Goal: Task Accomplishment & Management: Manage account settings

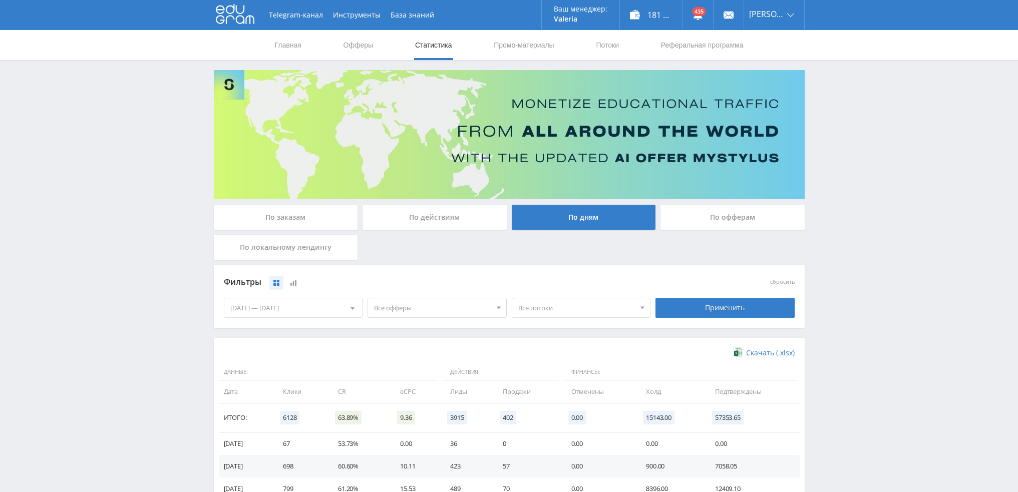
scroll to position [162, 0]
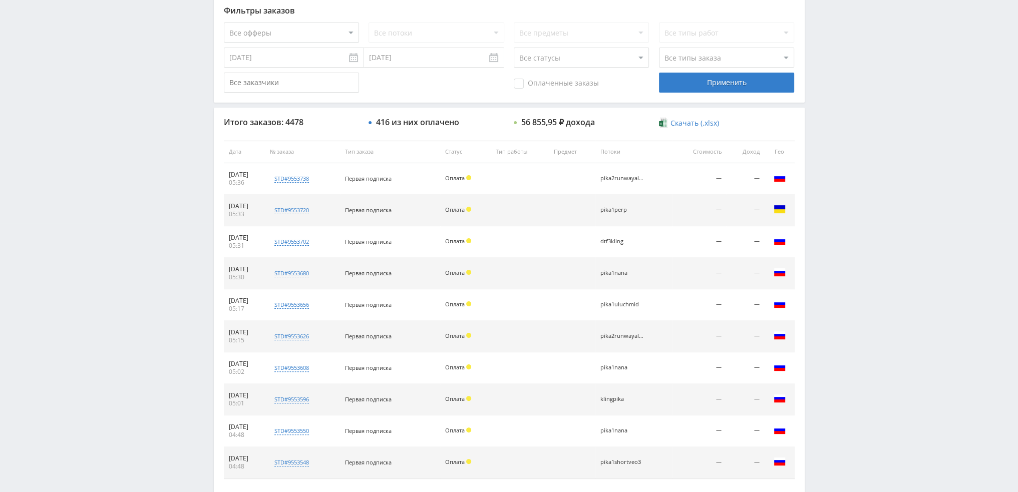
scroll to position [146, 0]
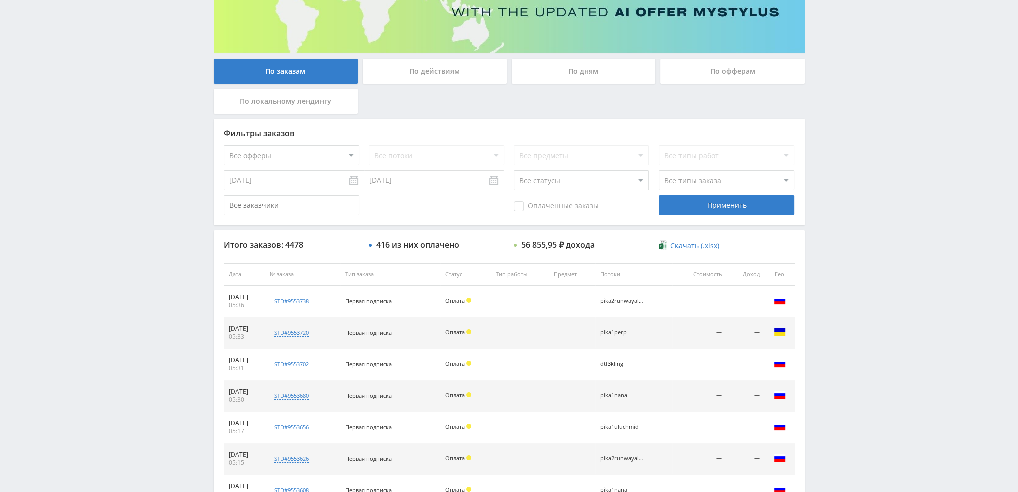
click at [570, 73] on div "По дням" at bounding box center [584, 71] width 144 height 25
click at [0, 0] on input "По дням" at bounding box center [0, 0] width 0 height 0
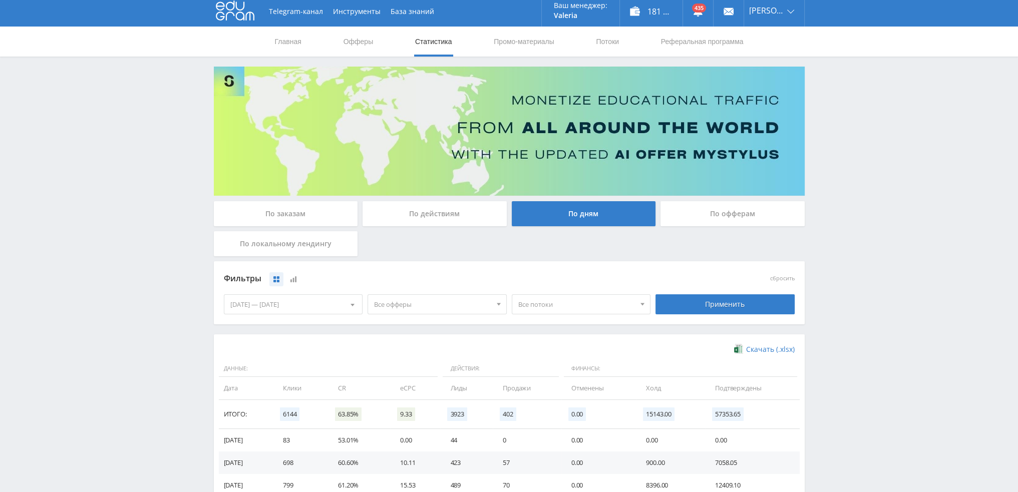
scroll to position [0, 0]
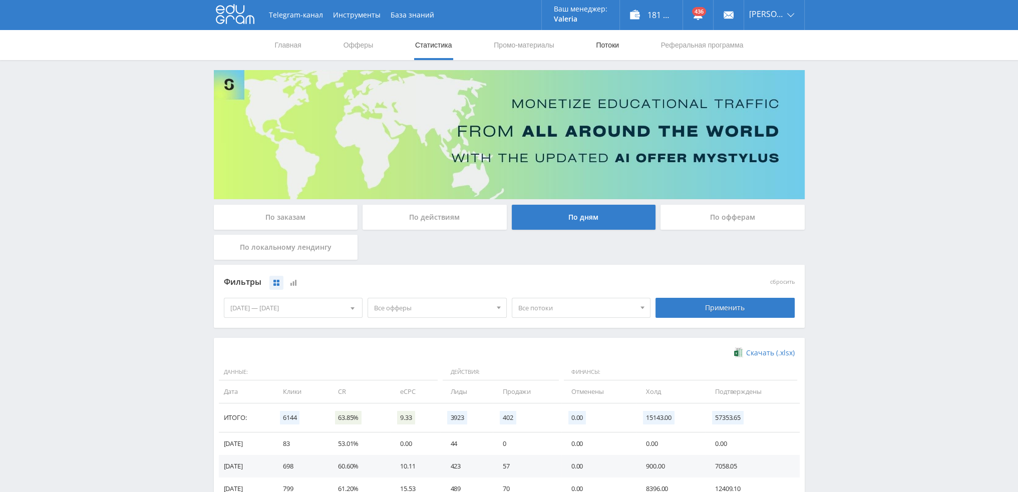
click at [597, 44] on link "Потоки" at bounding box center [607, 45] width 25 height 30
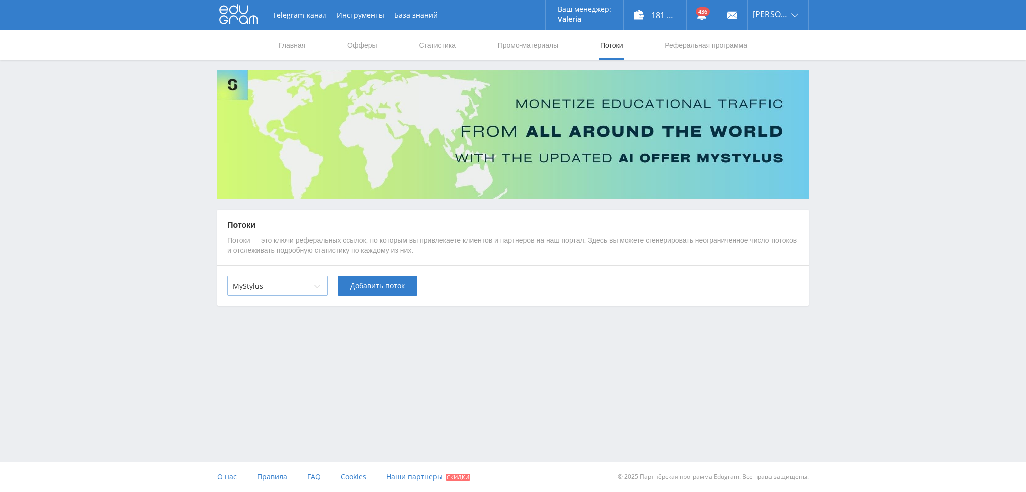
click at [286, 283] on div at bounding box center [267, 286] width 69 height 10
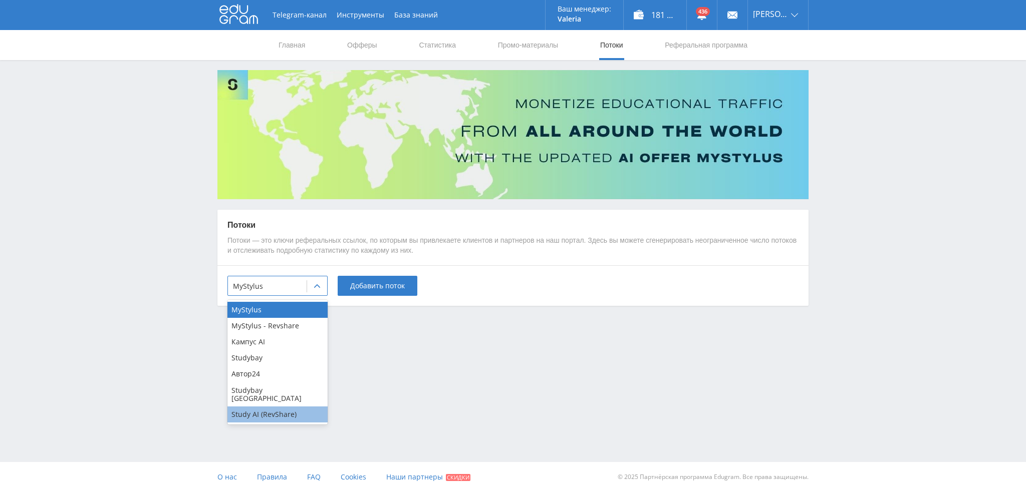
click at [268, 409] on div "Study AI (RevShare)" at bounding box center [277, 415] width 100 height 16
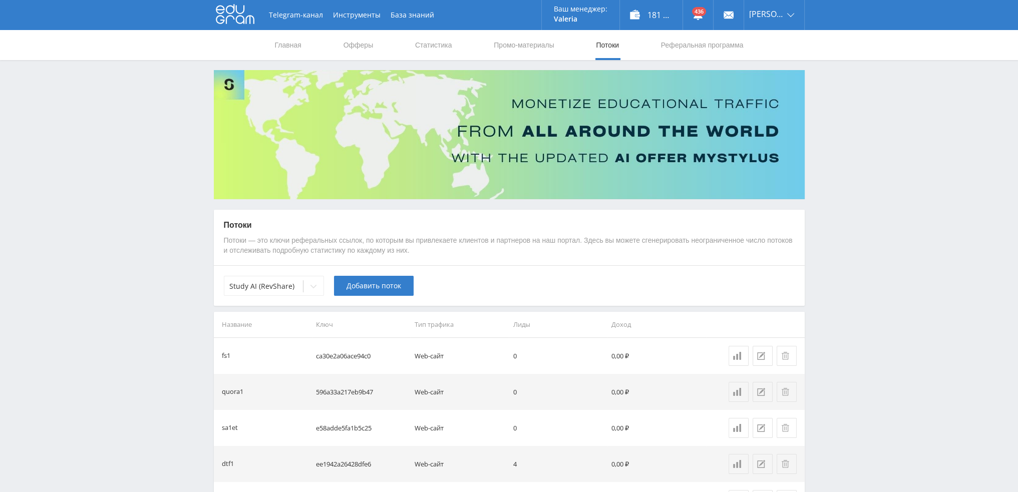
click at [371, 302] on div "Study AI (RevShare) Добавить поток" at bounding box center [509, 285] width 591 height 41
click at [374, 289] on span "Добавить поток" at bounding box center [374, 286] width 55 height 8
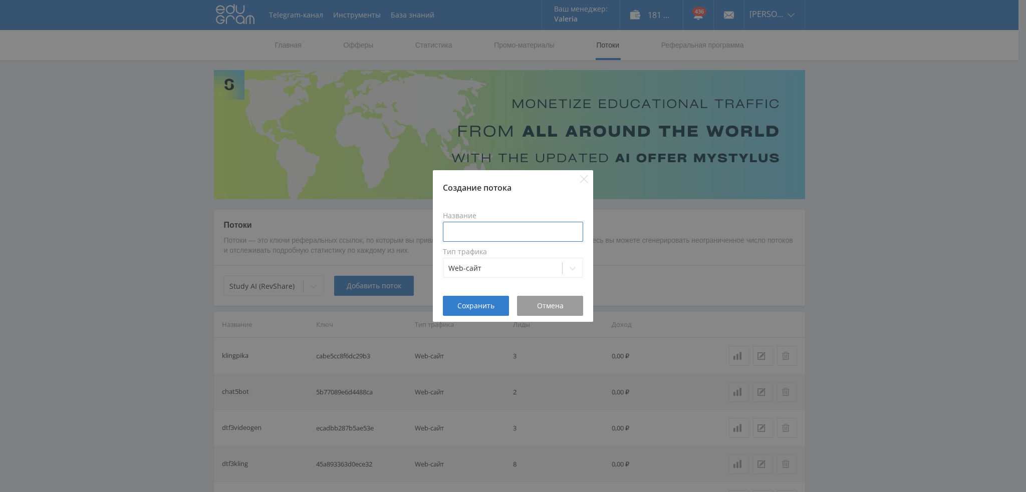
click at [487, 234] on input at bounding box center [513, 232] width 140 height 20
type input "з"
type input "gpt5pikakak"
click at [481, 306] on span "Сохранить" at bounding box center [475, 306] width 37 height 8
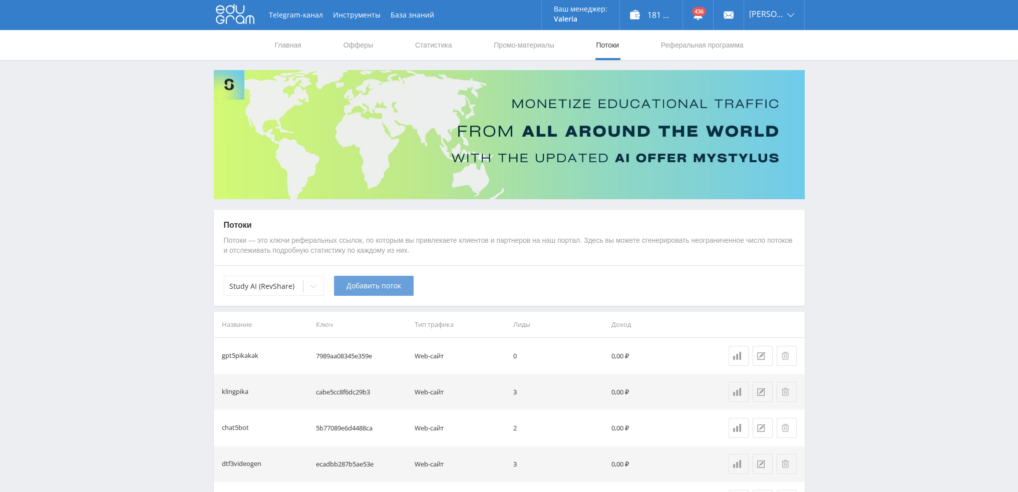
click at [349, 287] on span "Добавить поток" at bounding box center [374, 286] width 55 height 8
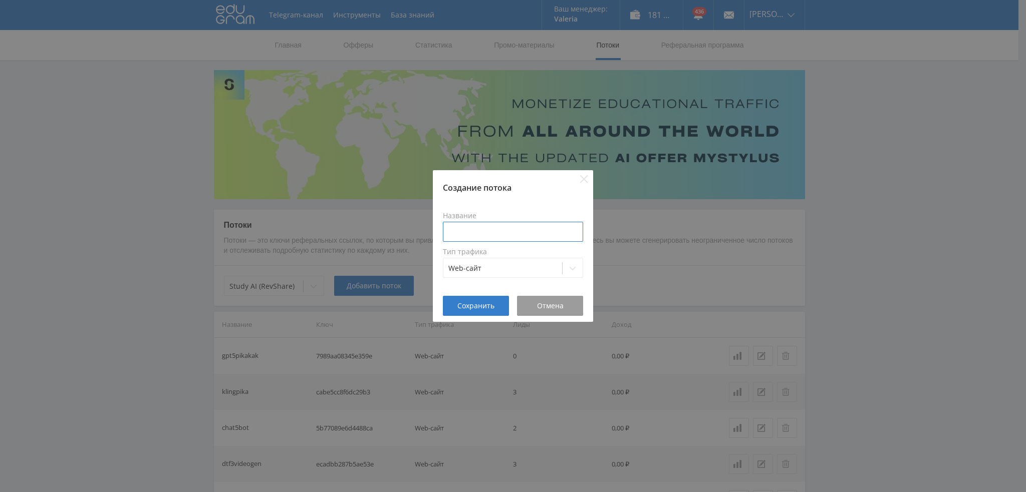
click at [513, 226] on input at bounding box center [513, 232] width 140 height 20
type input "gpt5gemini"
click at [474, 305] on span "Сохранить" at bounding box center [475, 306] width 37 height 8
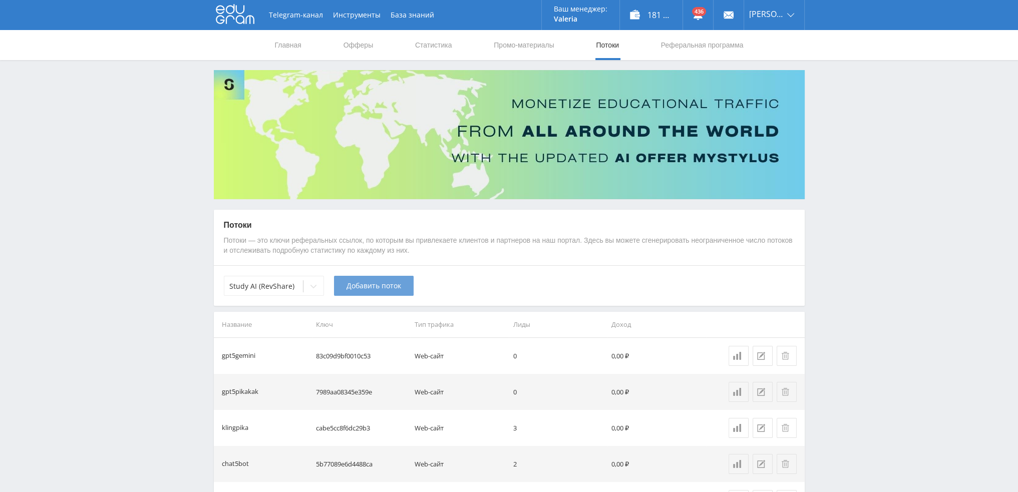
click at [368, 286] on span "Добавить поток" at bounding box center [374, 286] width 55 height 8
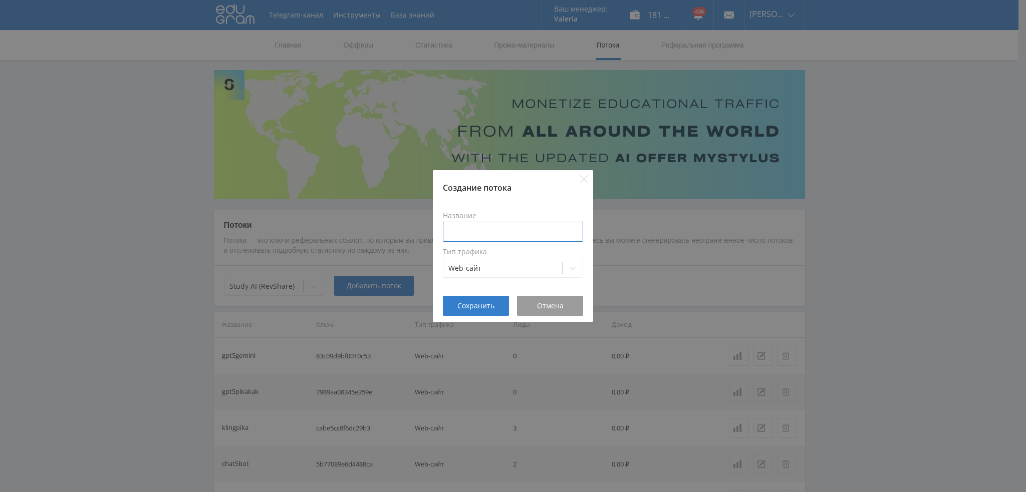
click at [459, 230] on input at bounding box center [513, 232] width 140 height 20
type input "gpt5grok"
click at [478, 310] on span "Сохранить" at bounding box center [475, 306] width 37 height 8
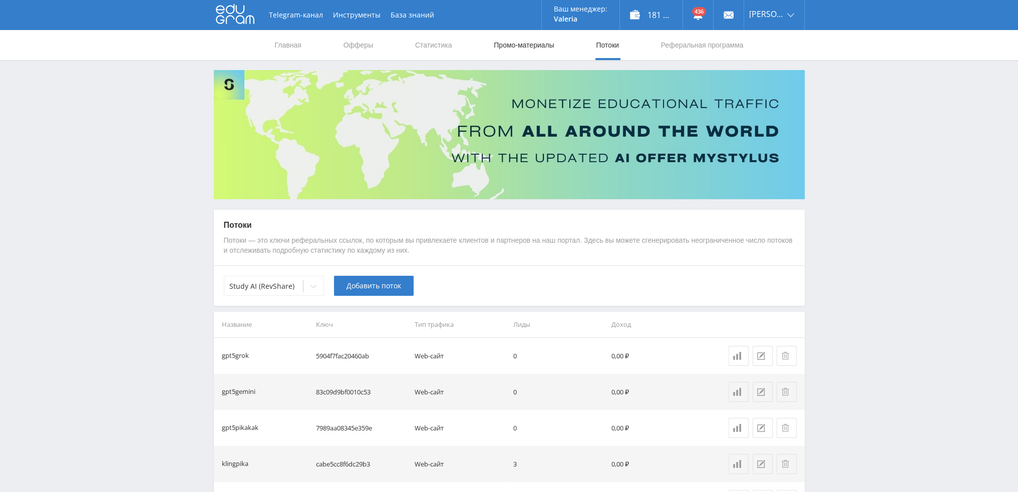
click at [509, 46] on link "Промо-материалы" at bounding box center [524, 45] width 62 height 30
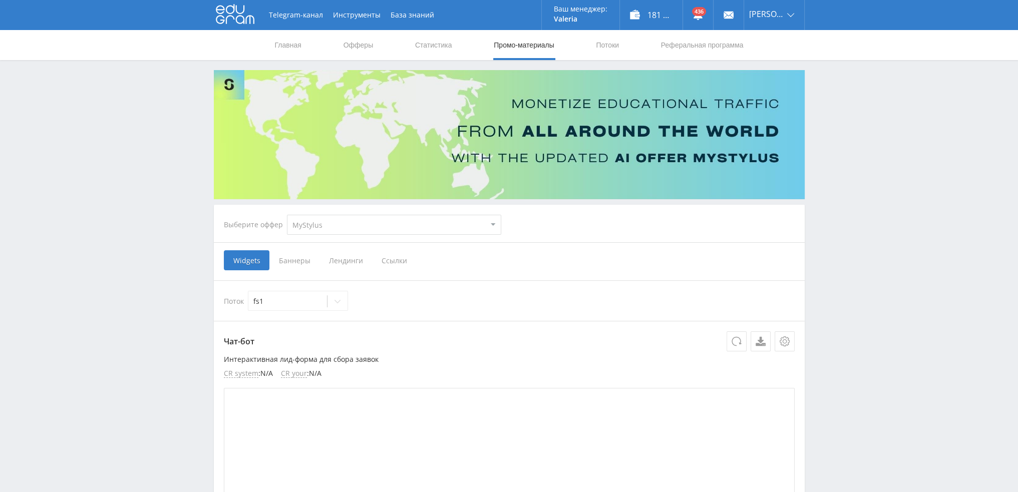
drag, startPoint x: 344, startPoint y: 228, endPoint x: 342, endPoint y: 234, distance: 6.3
click at [344, 228] on select "MyStylus MyStylus - Revshare Кампус AI Studybay Автор24 Studybay Brazil Study A…" at bounding box center [394, 225] width 214 height 20
select select "376"
click at [287, 215] on select "MyStylus MyStylus - Revshare Кампус AI Studybay Автор24 Studybay Brazil Study A…" at bounding box center [394, 225] width 214 height 20
select select "376"
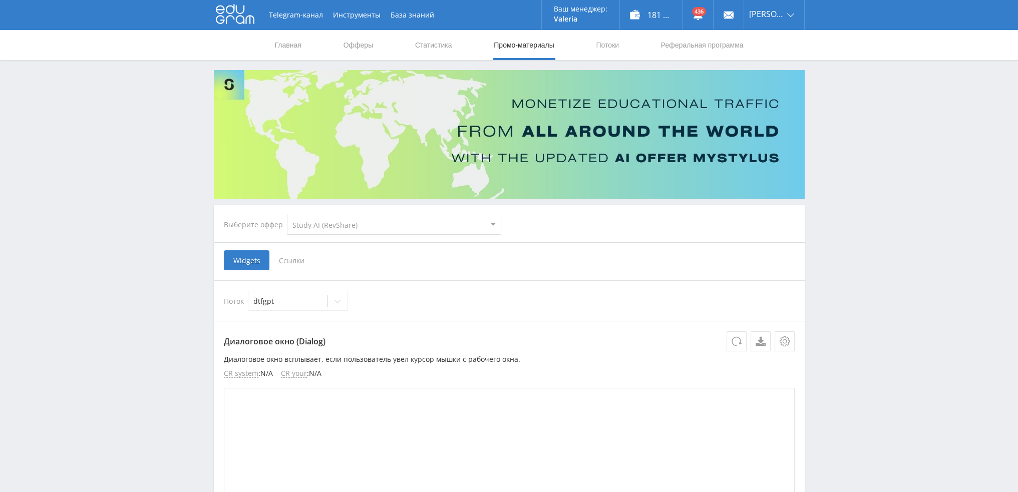
click at [296, 265] on span "Ссылки" at bounding box center [291, 260] width 45 height 20
click at [0, 0] on input "Ссылки" at bounding box center [0, 0] width 0 height 0
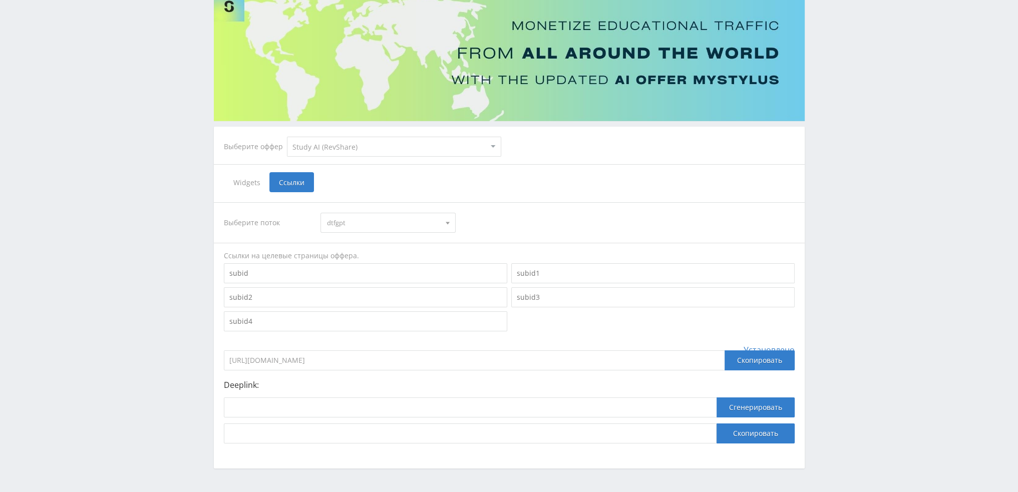
scroll to position [109, 0]
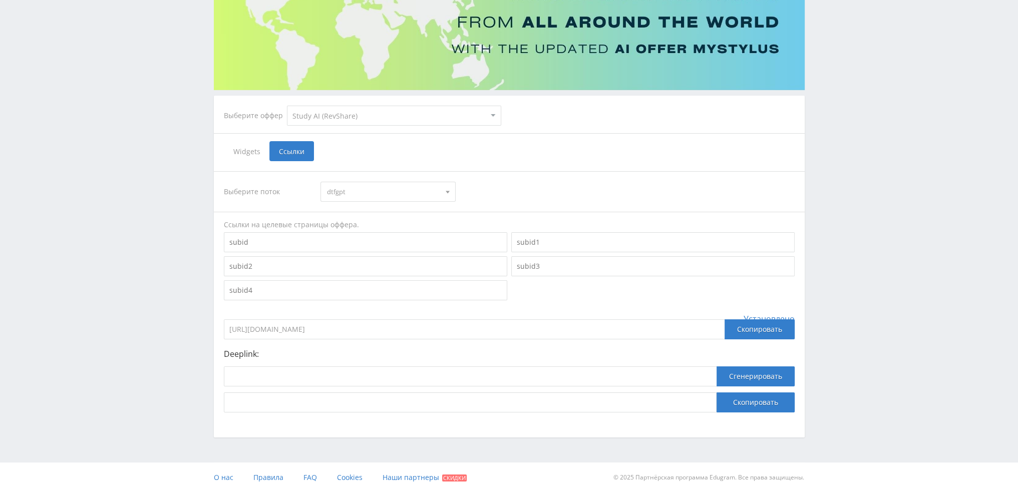
click at [403, 194] on span "dtfgpt" at bounding box center [383, 191] width 113 height 19
click at [374, 247] on button "gpt5pikakak" at bounding box center [388, 248] width 134 height 14
click at [345, 376] on input at bounding box center [470, 377] width 493 height 20
paste input "https://study24.ai/chat/chat_gpt5"
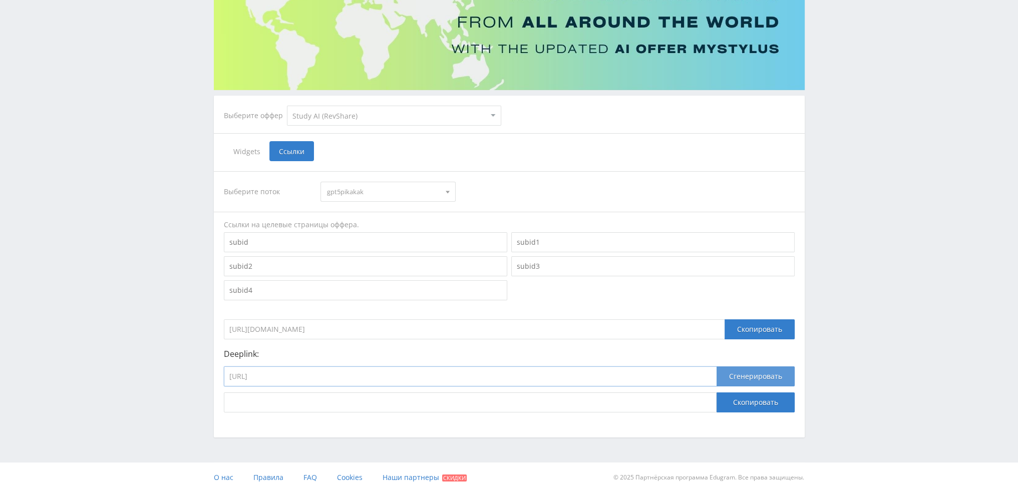
type input "https://study24.ai/chat/chat_gpt5"
click at [745, 375] on button "Сгенерировать" at bounding box center [756, 377] width 78 height 20
click at [749, 400] on button "Скопировать" at bounding box center [756, 403] width 78 height 20
click at [378, 188] on span "gpt5pikakak" at bounding box center [383, 191] width 113 height 19
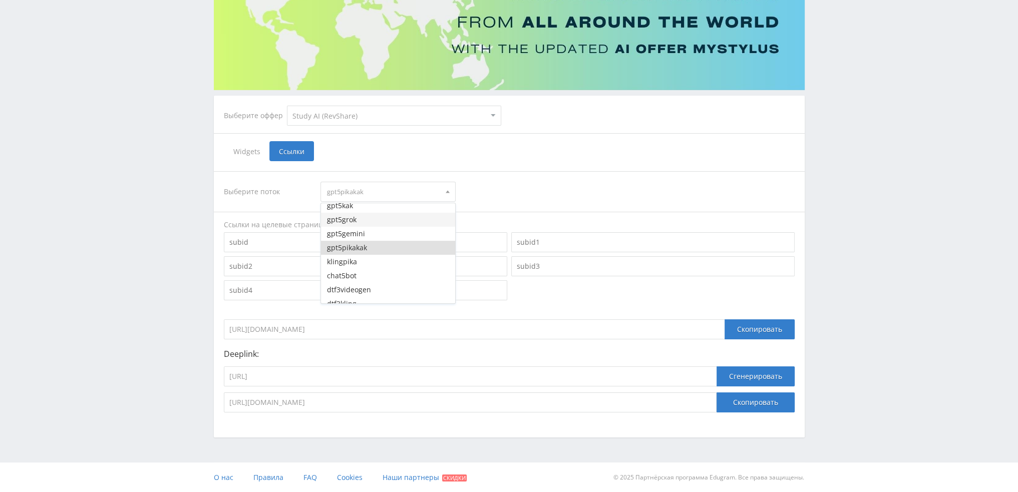
click at [369, 220] on button "gpt5grok" at bounding box center [388, 220] width 134 height 14
click at [392, 378] on input "https://study24.ai/chat/chat_gpt5" at bounding box center [470, 377] width 493 height 20
paste input "grok4"
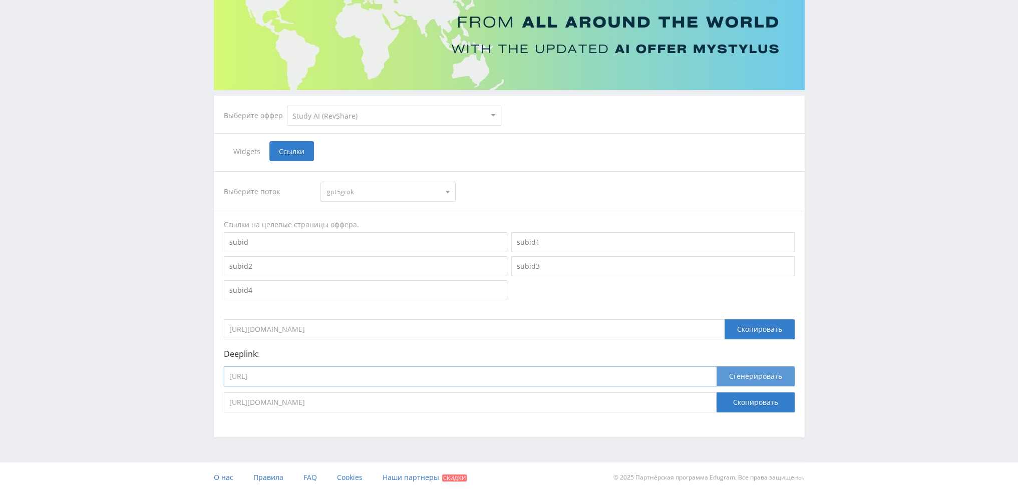
type input "https://study24.ai/chat/grok4"
click at [755, 380] on button "Сгенерировать" at bounding box center [756, 377] width 78 height 20
click at [763, 405] on button "Скопировать" at bounding box center [756, 403] width 78 height 20
click at [427, 372] on input "https://study24.ai/chat/grok4" at bounding box center [470, 377] width 493 height 20
paste input "claude_opus41"
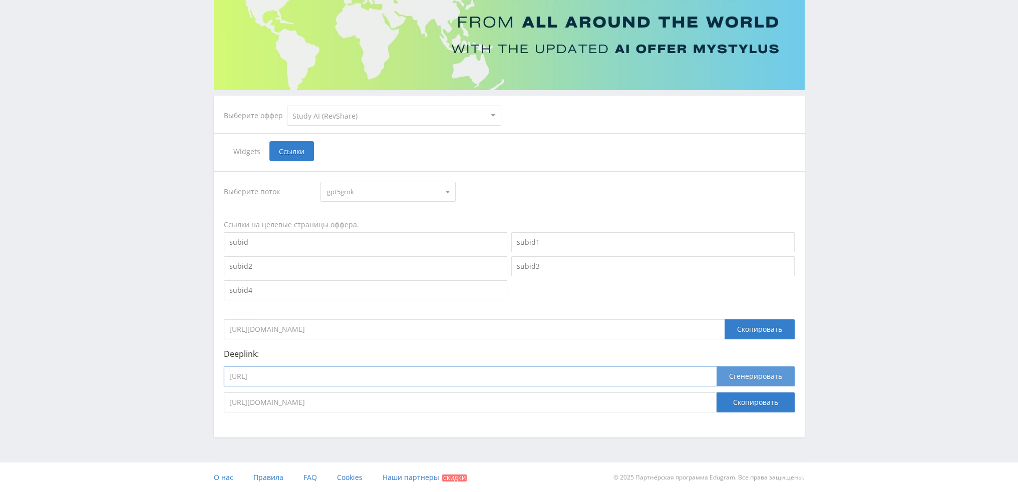
type input "https://study24.ai/chat/claude_opus41"
click at [745, 373] on button "Сгенерировать" at bounding box center [756, 377] width 78 height 20
click at [345, 193] on span "gpt5grok" at bounding box center [383, 191] width 113 height 19
click at [499, 198] on div "Выберите поток gpt5grok dtfgpt pika1uchresh pika1uchai pika1uchprez pika1uchgpt…" at bounding box center [509, 192] width 571 height 20
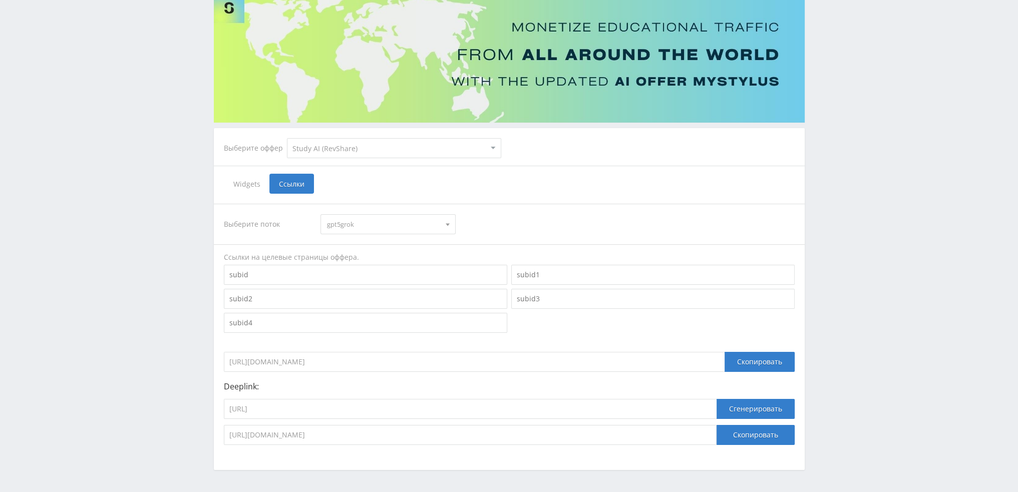
scroll to position [0, 0]
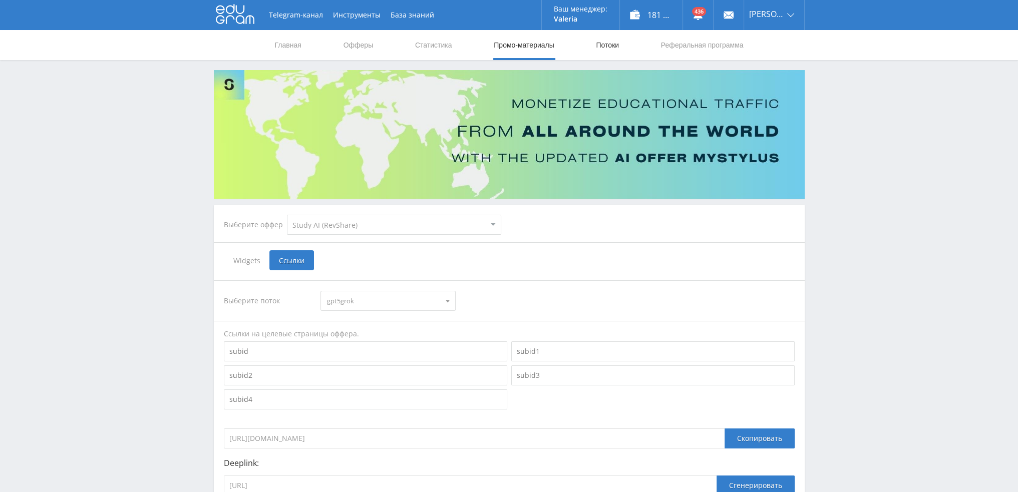
click at [615, 46] on link "Потоки" at bounding box center [607, 45] width 25 height 30
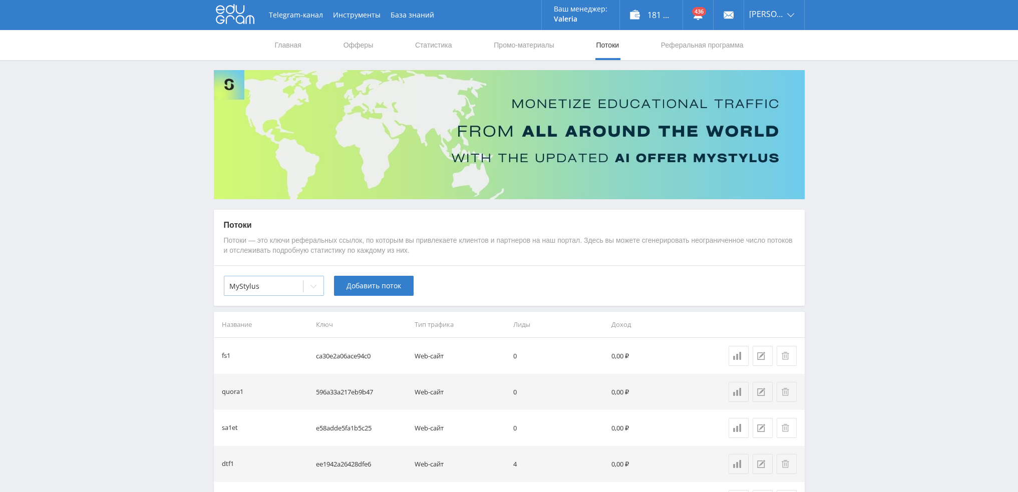
click at [313, 288] on icon at bounding box center [313, 286] width 8 height 8
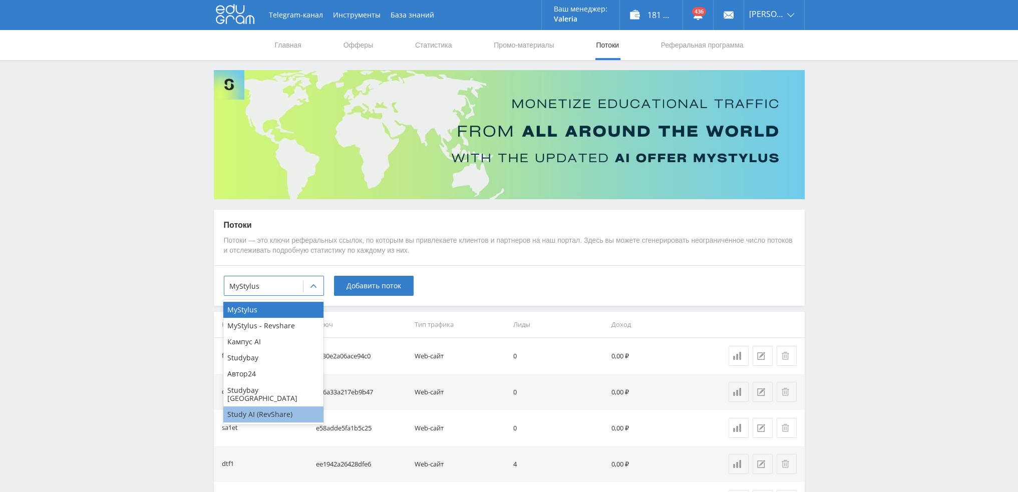
click at [260, 407] on div "Study AI (RevShare)" at bounding box center [273, 415] width 100 height 16
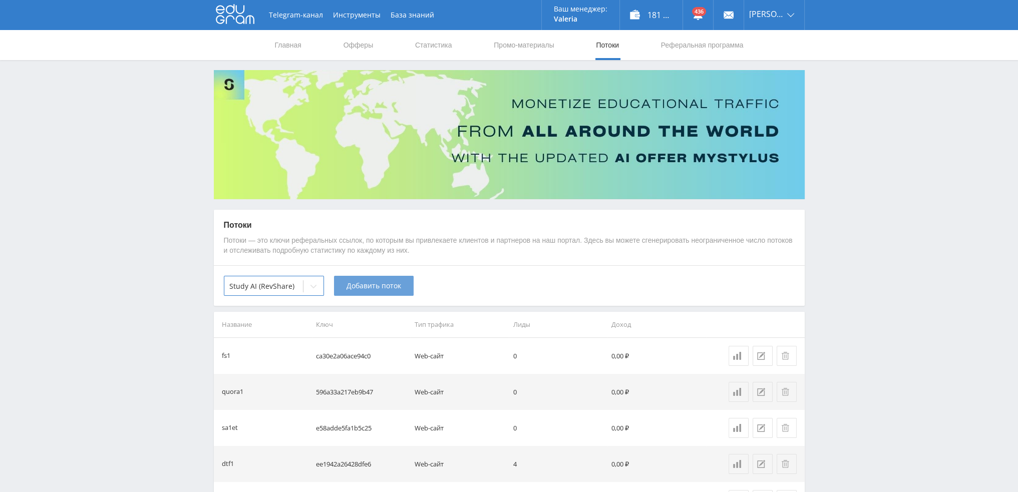
click at [369, 286] on span "Добавить поток" at bounding box center [374, 286] width 55 height 8
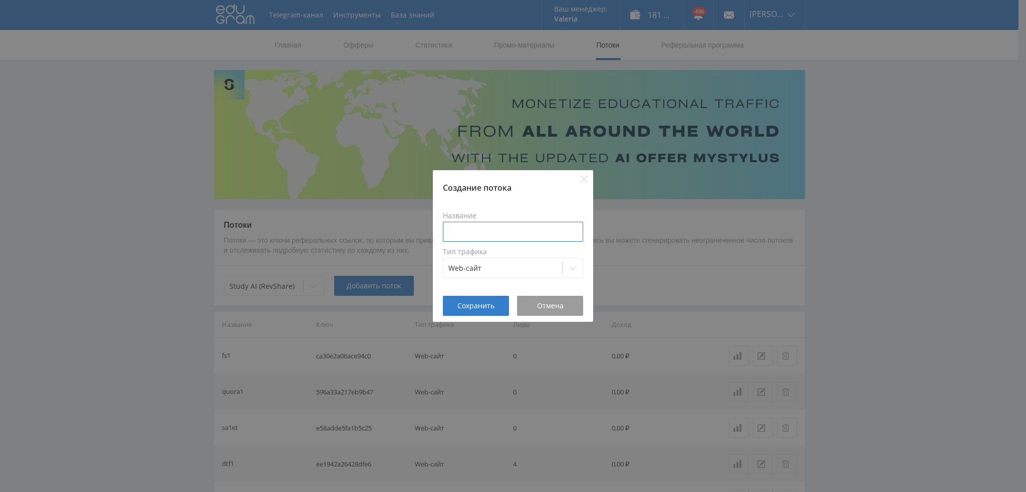
click at [508, 227] on input at bounding box center [513, 232] width 140 height 20
type input "п"
type input "gpt5kakclaude"
click at [485, 302] on span "Сохранить" at bounding box center [475, 306] width 37 height 8
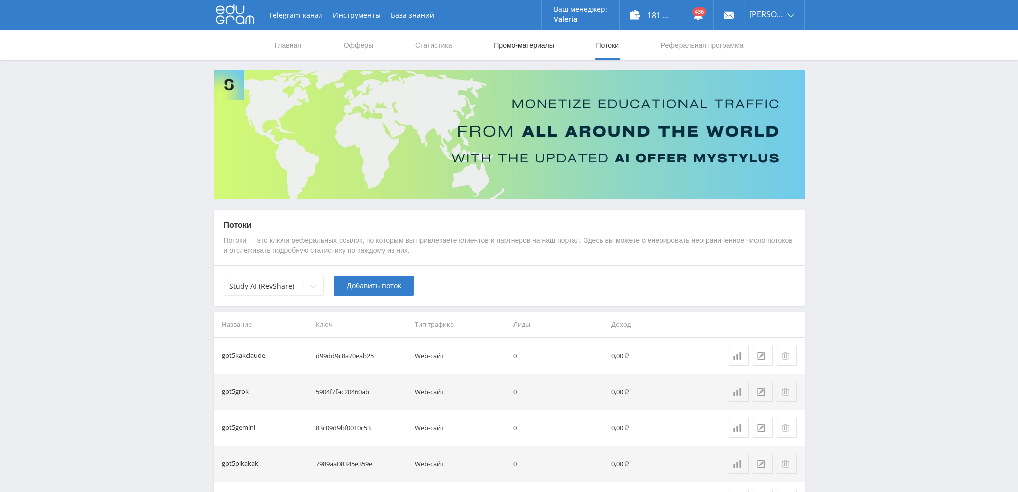
click at [498, 47] on link "Промо-материалы" at bounding box center [524, 45] width 62 height 30
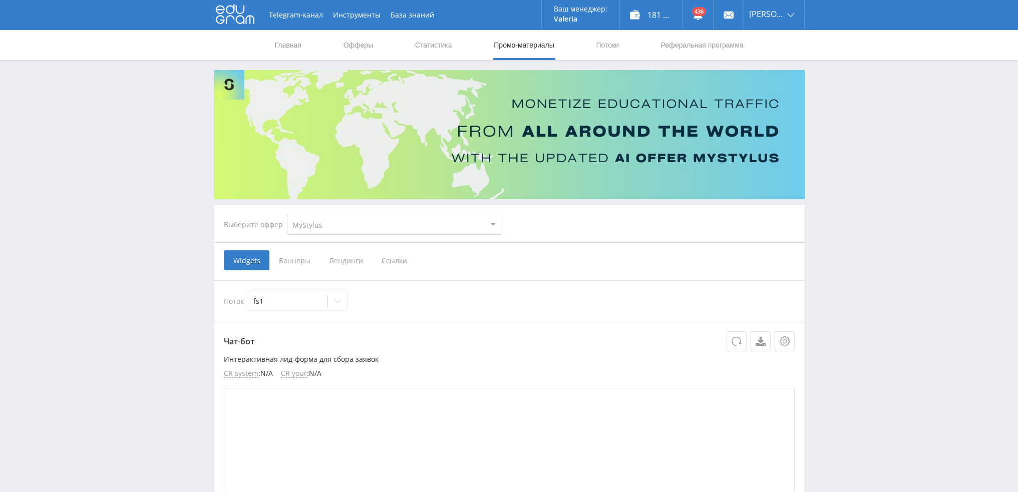
select select "376"
click at [287, 215] on select "MyStylus MyStylus - Revshare Кампус AI Studybay Автор24 Studybay Brazil Study A…" at bounding box center [394, 225] width 214 height 20
select select "376"
click at [290, 258] on span "Ссылки" at bounding box center [291, 260] width 45 height 20
click at [0, 0] on input "Ссылки" at bounding box center [0, 0] width 0 height 0
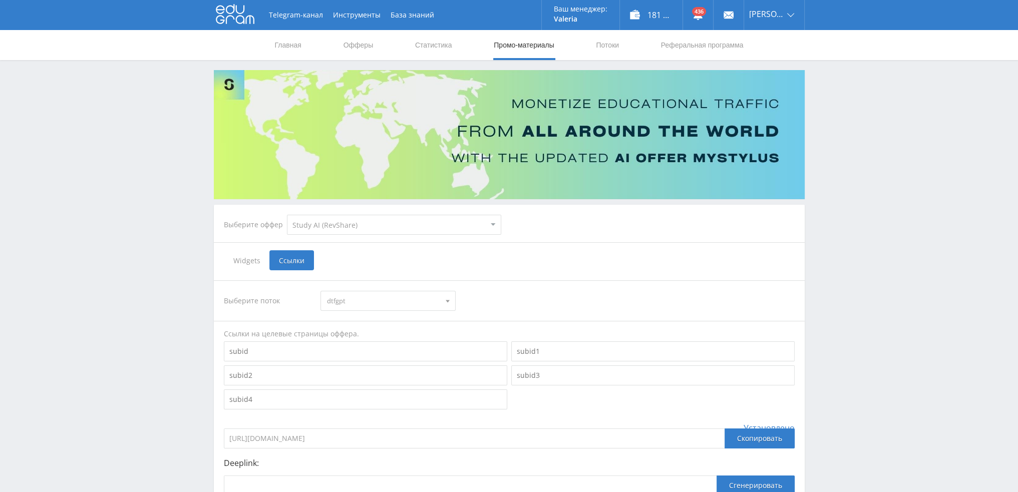
click at [382, 299] on span "dtfgpt" at bounding box center [383, 300] width 113 height 19
click at [375, 362] on button "gpt5kakclaude" at bounding box center [388, 365] width 134 height 14
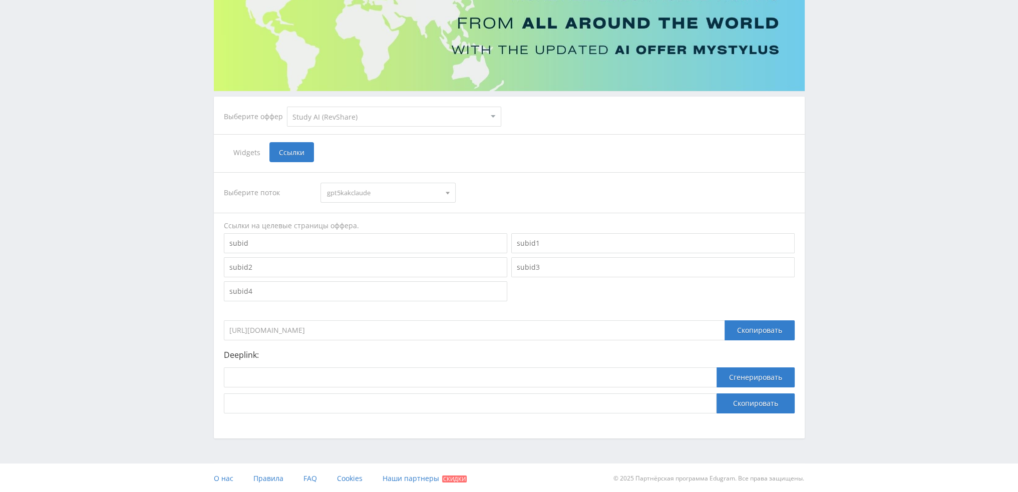
scroll to position [109, 0]
click at [472, 376] on input at bounding box center [470, 377] width 493 height 20
paste input "https://study24.ai/chat/claude_opus41"
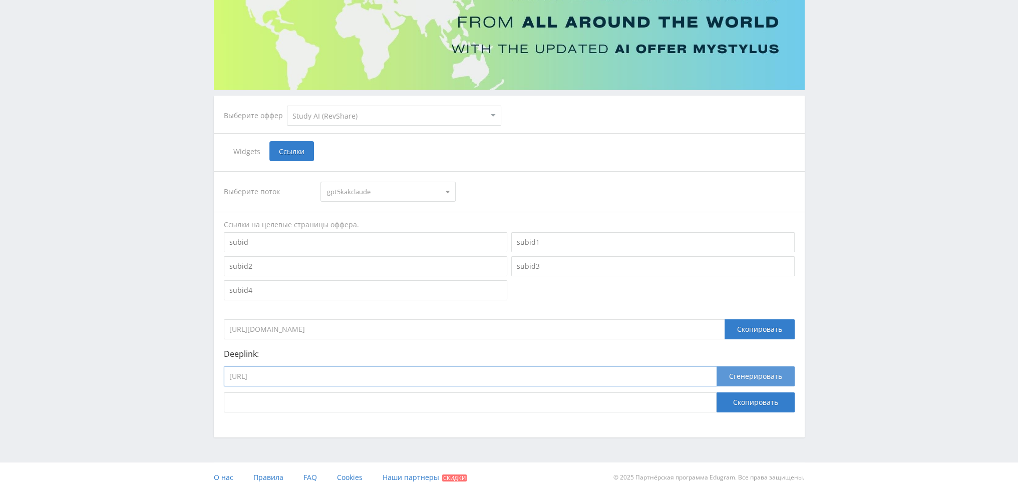
type input "https://study24.ai/chat/claude_opus41"
click at [734, 378] on button "Сгенерировать" at bounding box center [756, 377] width 78 height 20
click at [741, 400] on button "Скопировать" at bounding box center [756, 403] width 78 height 20
click at [366, 194] on span "gpt5kakclaude" at bounding box center [383, 191] width 113 height 19
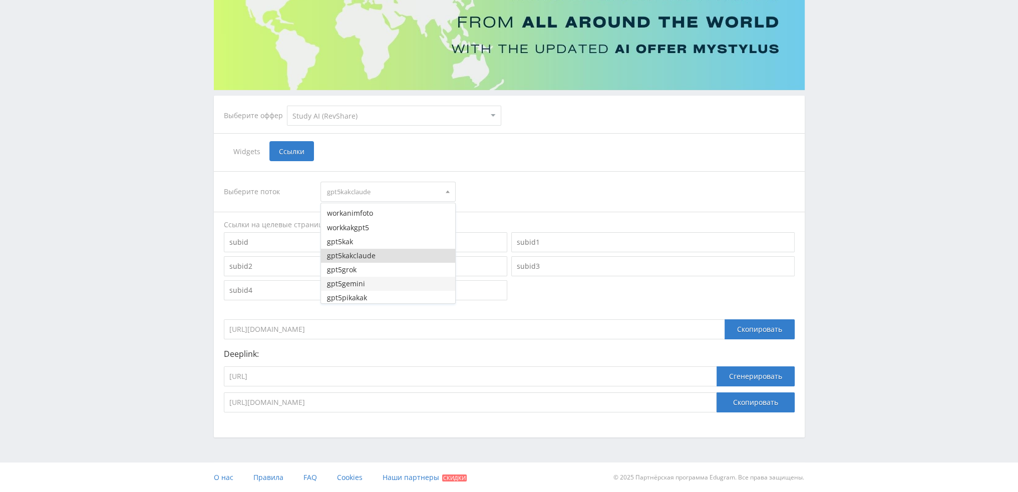
click at [360, 280] on button "gpt5gemini" at bounding box center [388, 284] width 134 height 14
click at [492, 380] on input "https://study24.ai/chat/claude_opus41" at bounding box center [470, 377] width 493 height 20
paste input "gemini25_flash"
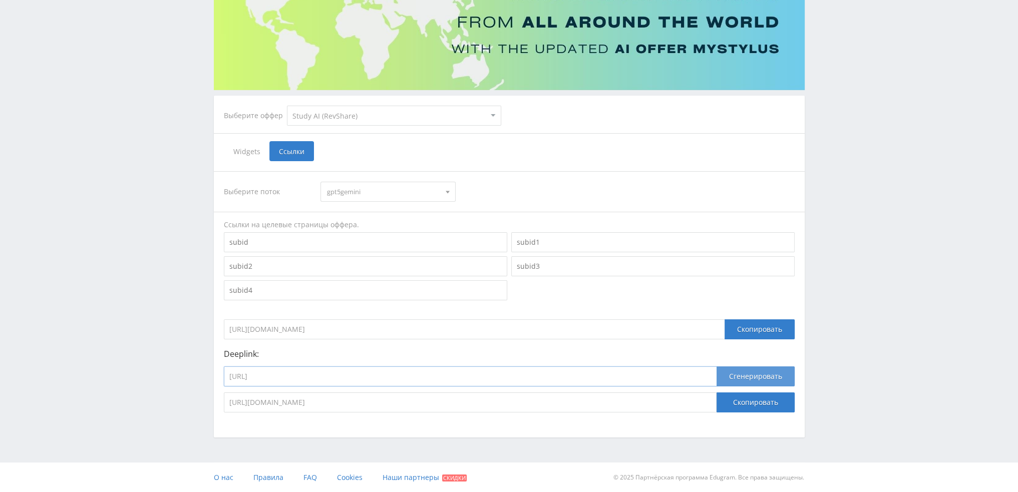
type input "https://study24.ai/chat/gemini25_flash"
click at [750, 380] on button "Сгенерировать" at bounding box center [756, 377] width 78 height 20
click at [755, 403] on button "Скопировать" at bounding box center [756, 403] width 78 height 20
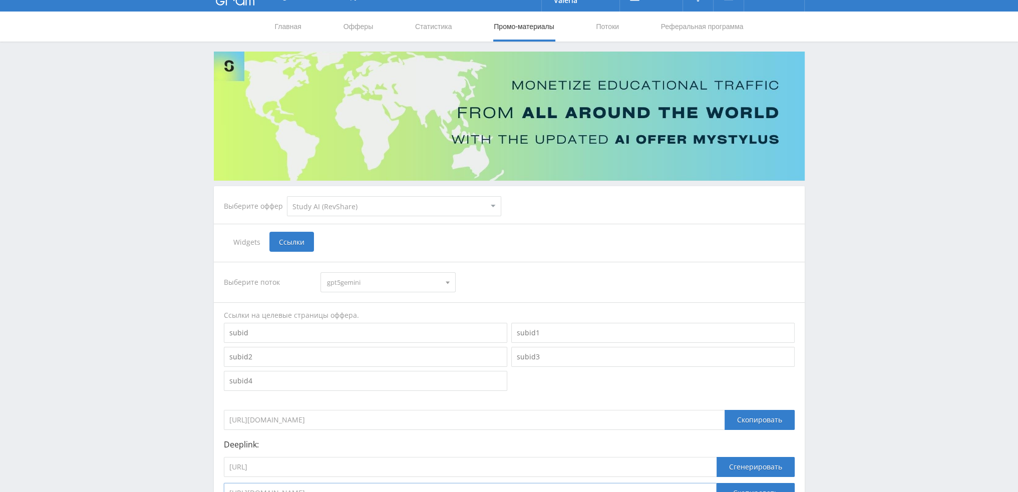
scroll to position [0, 0]
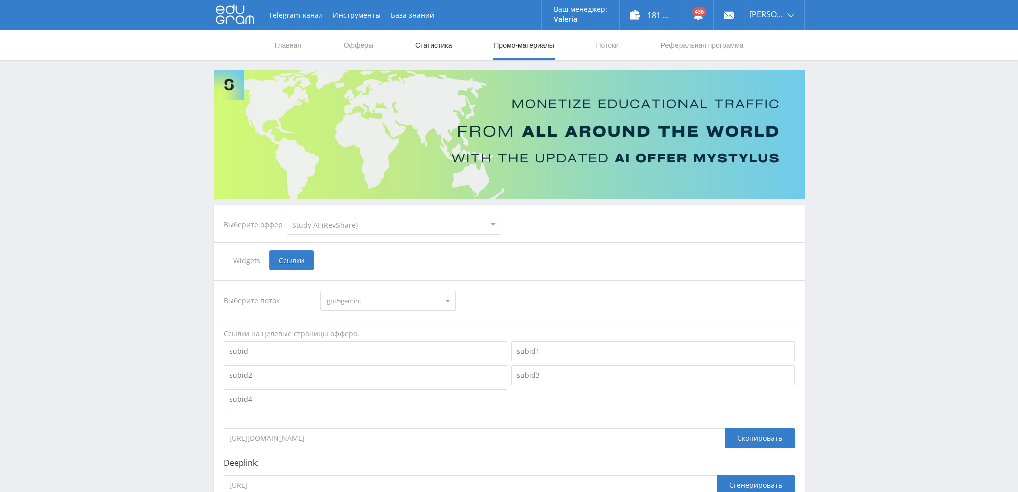
click at [443, 48] on link "Статистика" at bounding box center [433, 45] width 39 height 30
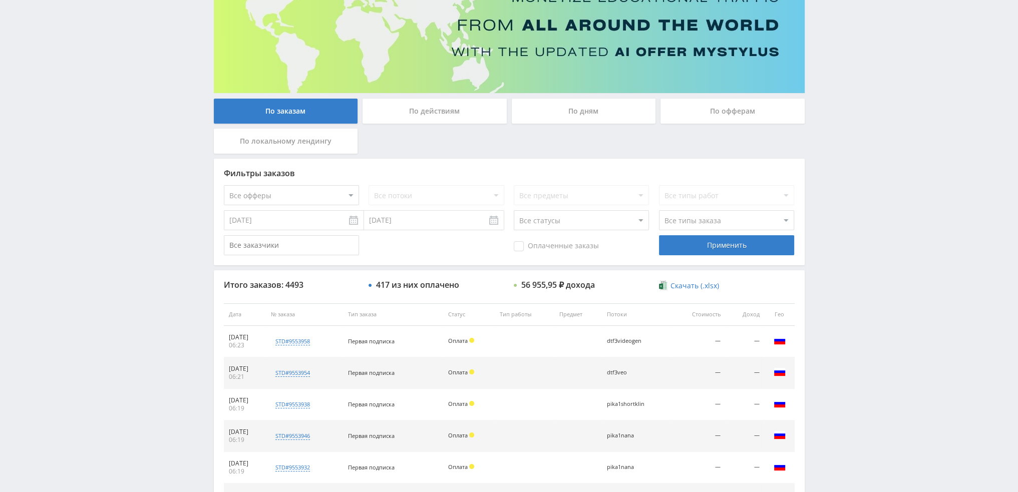
scroll to position [46, 0]
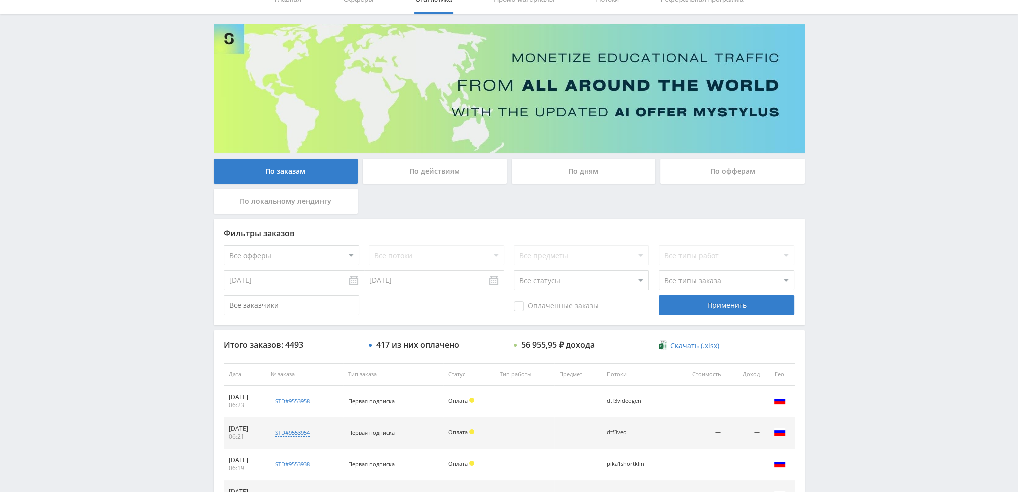
click at [571, 178] on div "По дням" at bounding box center [584, 171] width 144 height 25
click at [0, 0] on input "По дням" at bounding box center [0, 0] width 0 height 0
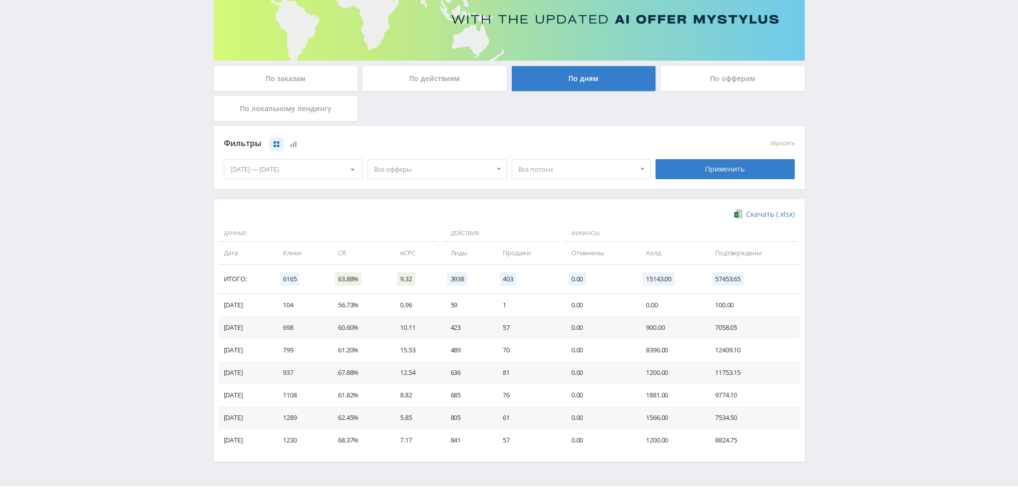
scroll to position [162, 0]
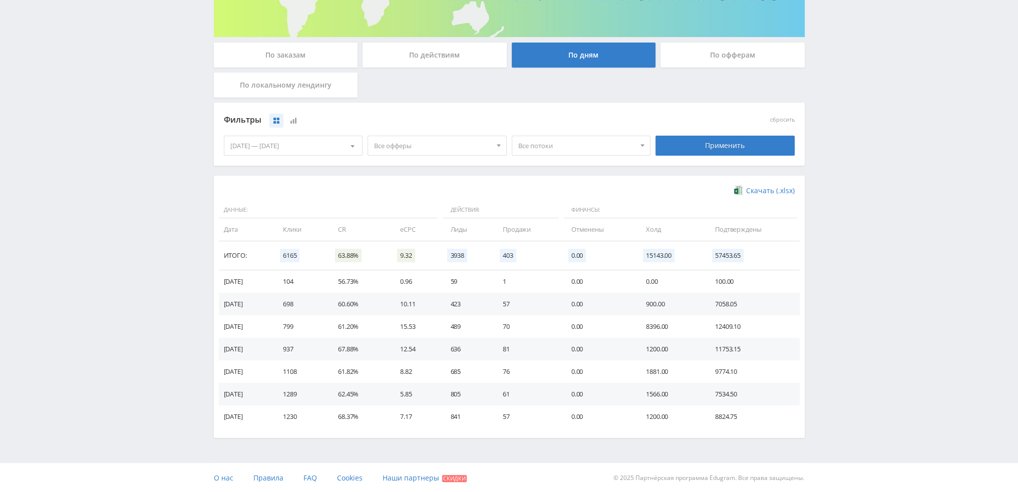
click at [307, 60] on div "По заказам" at bounding box center [286, 55] width 144 height 25
click at [0, 0] on input "По заказам" at bounding box center [0, 0] width 0 height 0
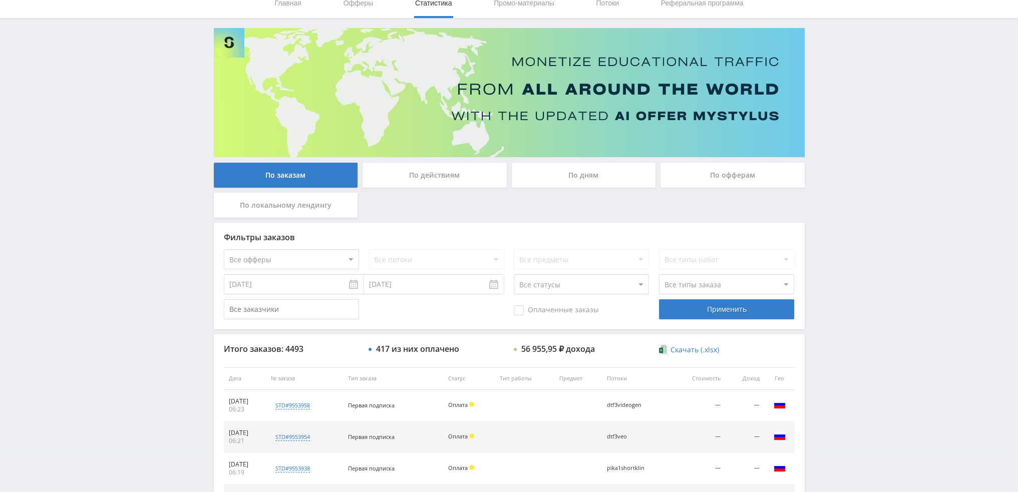
scroll to position [300, 0]
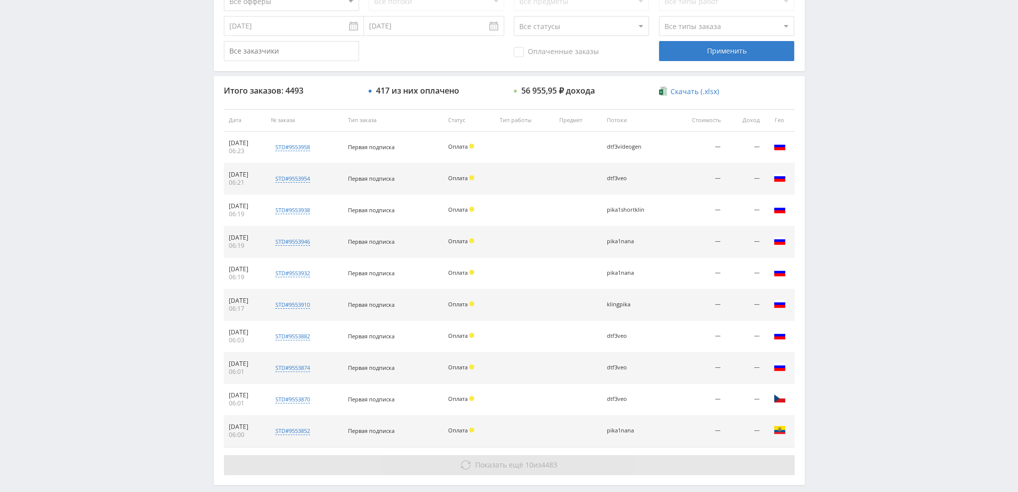
click at [475, 458] on button "Показать ещё 10 из 4483" at bounding box center [509, 465] width 571 height 20
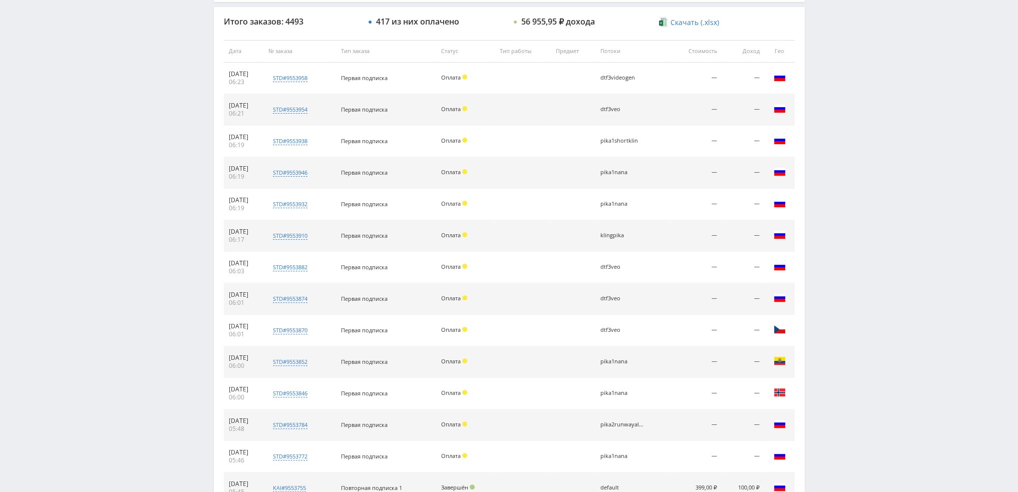
scroll to position [601, 0]
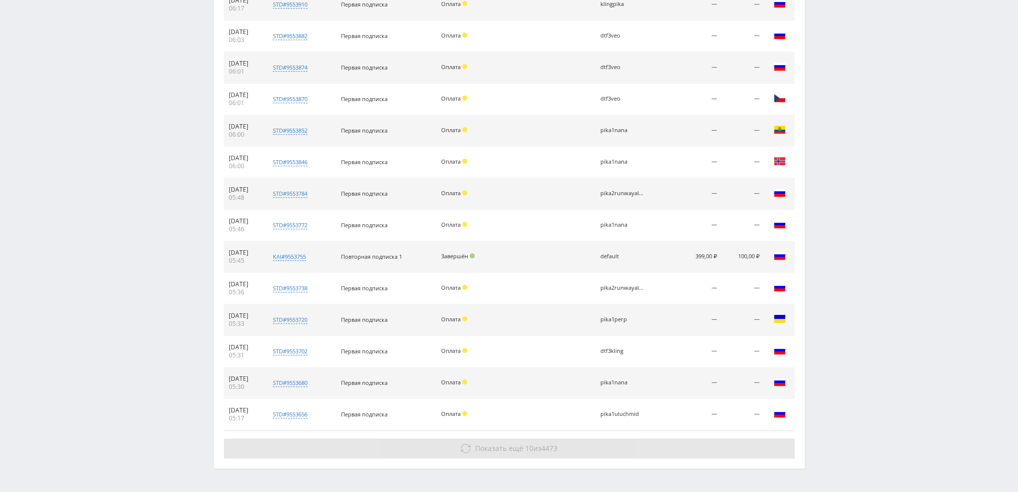
click at [484, 444] on span "Показать ещё" at bounding box center [499, 449] width 48 height 10
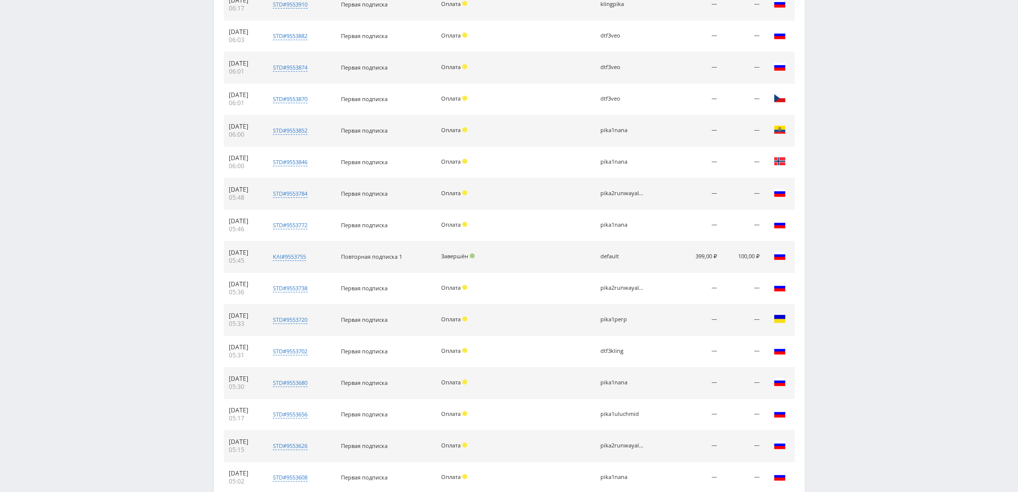
click at [981, 111] on div "Telegram-канал Инструменты База знаний Ваш менеджер: Valeria Valeria Online @va…" at bounding box center [509, 119] width 1018 height 1440
click at [0, 154] on div "Telegram-канал Инструменты База знаний Ваш менеджер: Valeria Valeria Online @va…" at bounding box center [509, 119] width 1018 height 1440
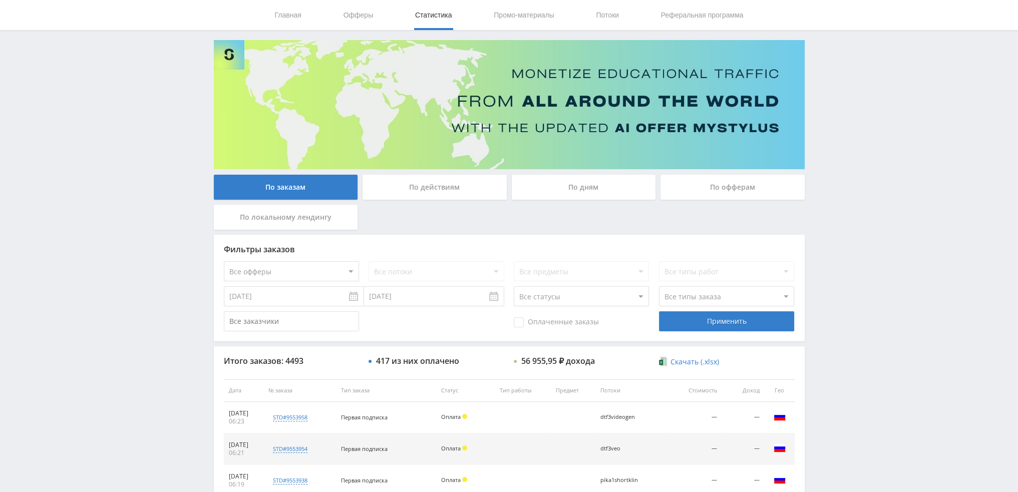
scroll to position [0, 0]
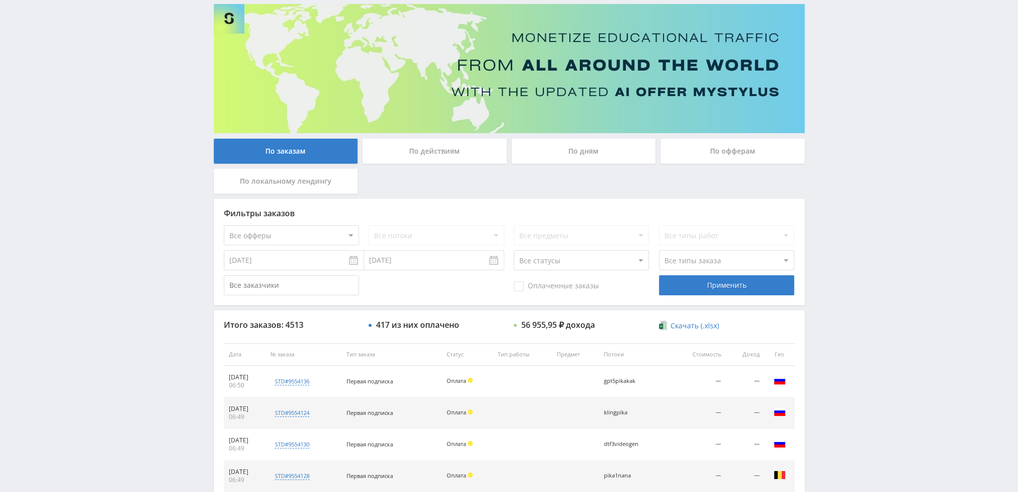
scroll to position [46, 0]
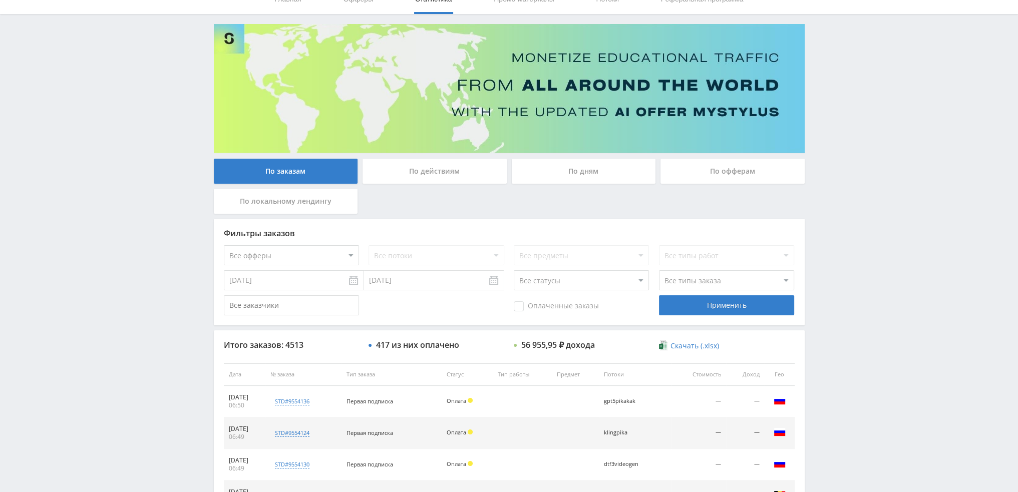
click at [568, 166] on div "По дням" at bounding box center [584, 171] width 144 height 25
click at [0, 0] on input "По дням" at bounding box center [0, 0] width 0 height 0
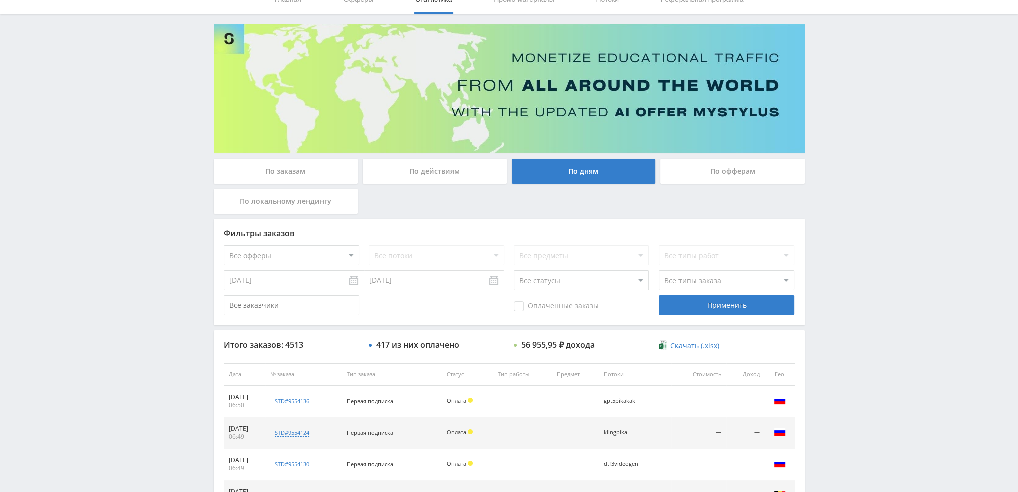
scroll to position [0, 0]
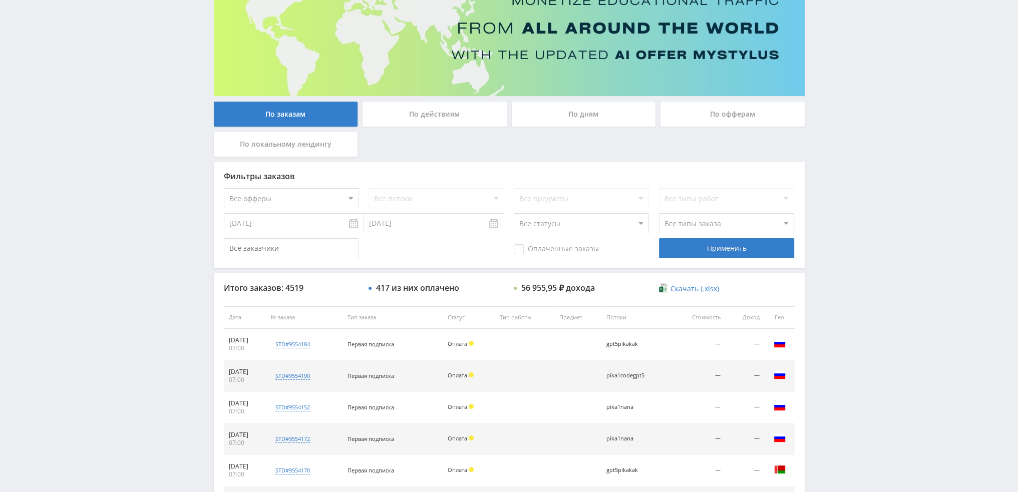
scroll to position [96, 0]
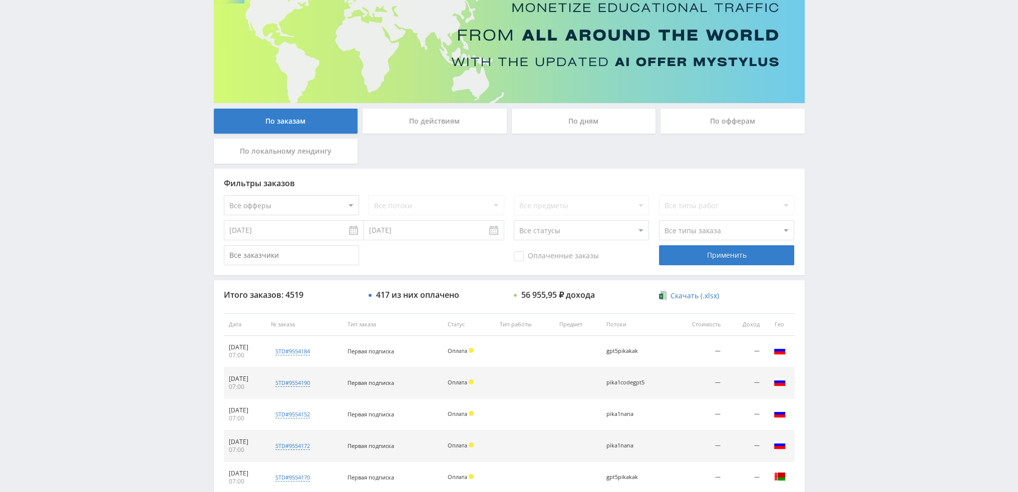
click at [568, 124] on div "По дням" at bounding box center [584, 121] width 144 height 25
click at [0, 0] on input "По дням" at bounding box center [0, 0] width 0 height 0
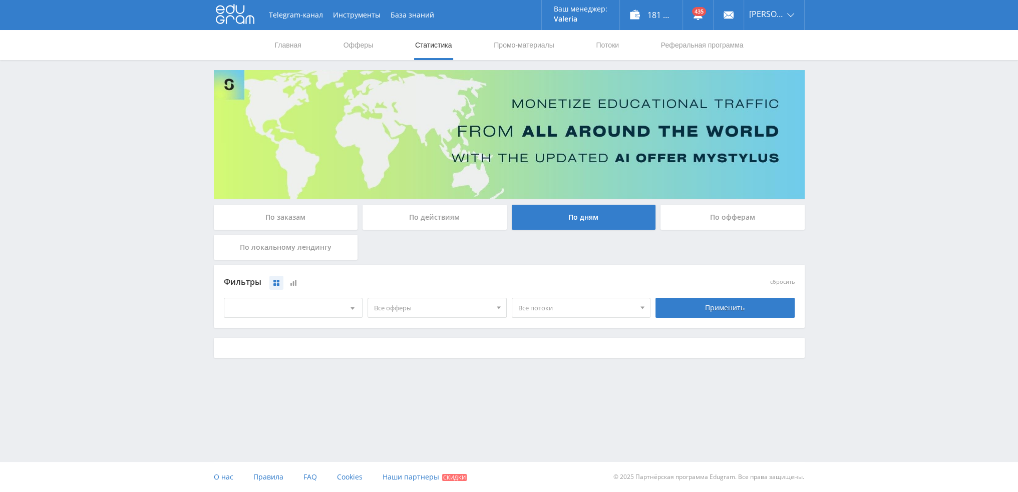
scroll to position [0, 0]
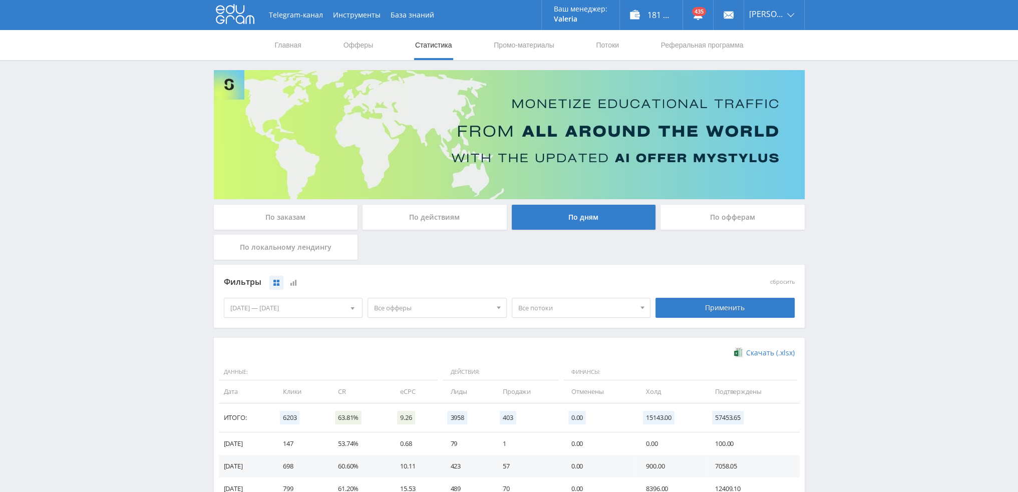
click at [432, 221] on div "По действиям" at bounding box center [435, 217] width 144 height 25
click at [0, 0] on input "По действиям" at bounding box center [0, 0] width 0 height 0
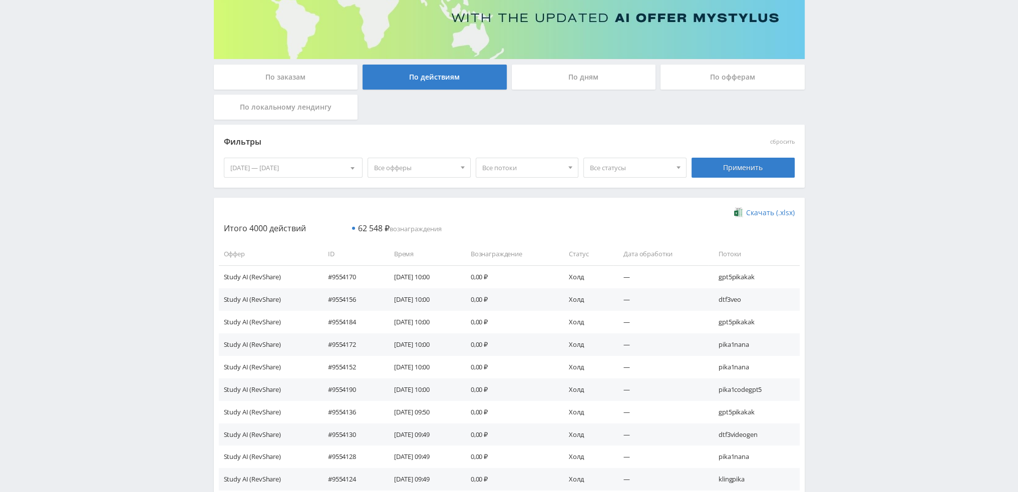
scroll to position [150, 0]
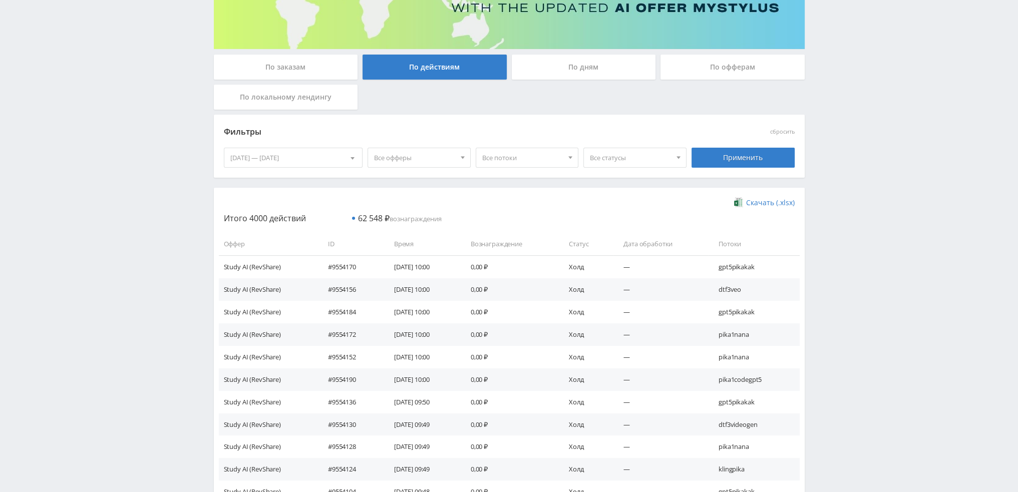
click at [405, 154] on span "Все офферы" at bounding box center [414, 157] width 81 height 19
click at [413, 262] on button "Study AI (RevShare)" at bounding box center [425, 262] width 115 height 14
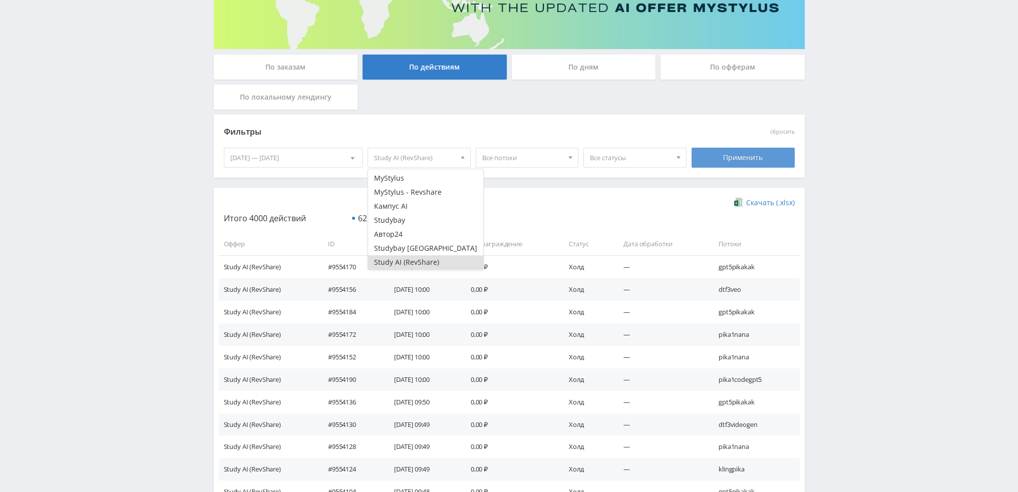
click at [727, 152] on div "Применить" at bounding box center [743, 158] width 103 height 20
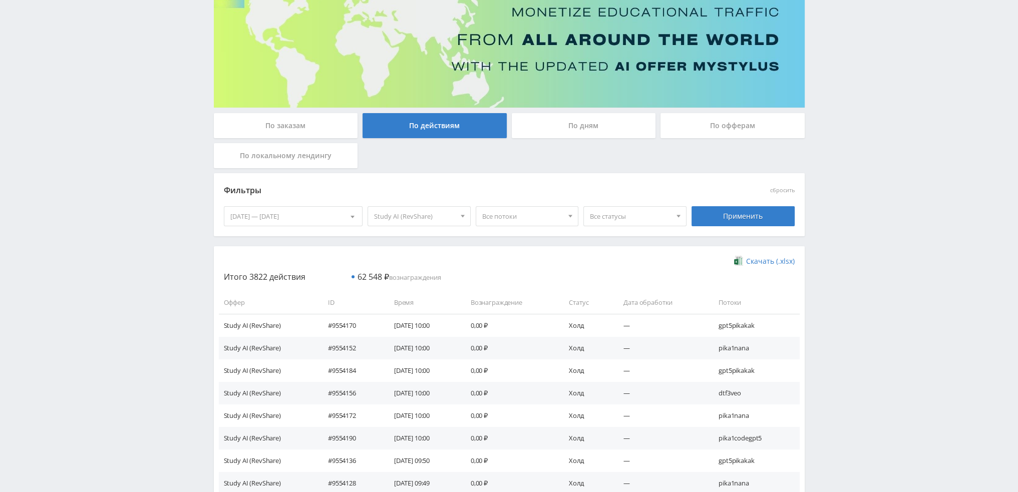
scroll to position [100, 0]
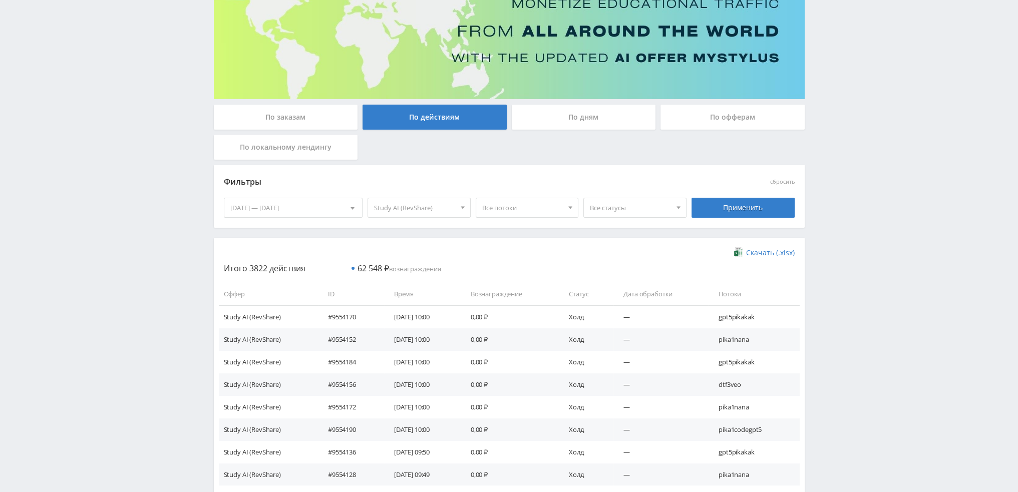
click at [620, 209] on span "Все статусы" at bounding box center [630, 207] width 81 height 19
click at [615, 255] on button "Подтвержден" at bounding box center [635, 254] width 102 height 14
click at [725, 207] on div "Применить" at bounding box center [743, 208] width 103 height 20
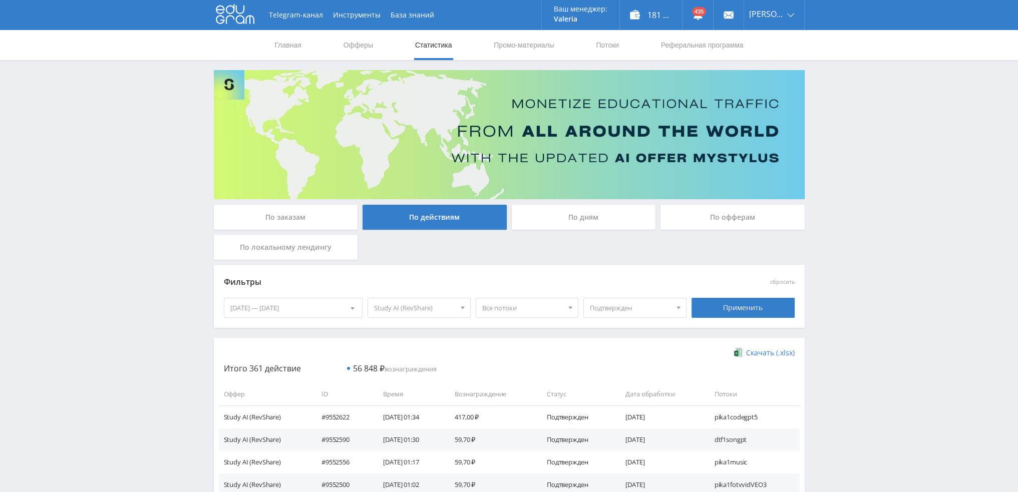
click at [351, 308] on span at bounding box center [353, 309] width 4 height 5
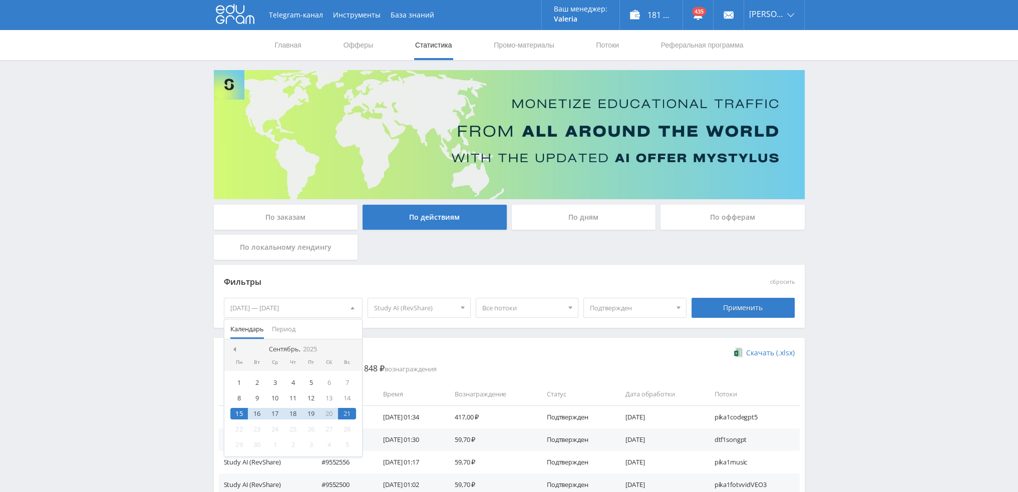
click at [370, 288] on div "Фильтры" at bounding box center [437, 282] width 427 height 15
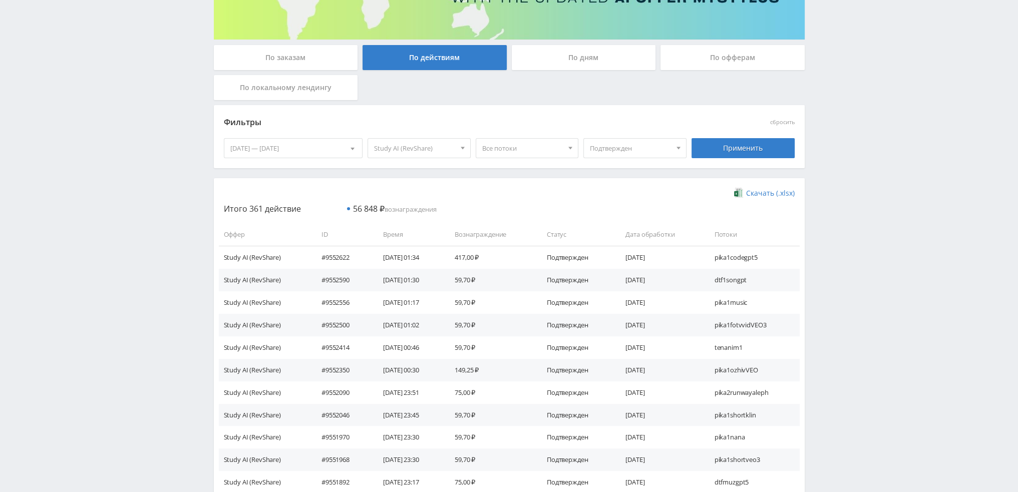
scroll to position [150, 0]
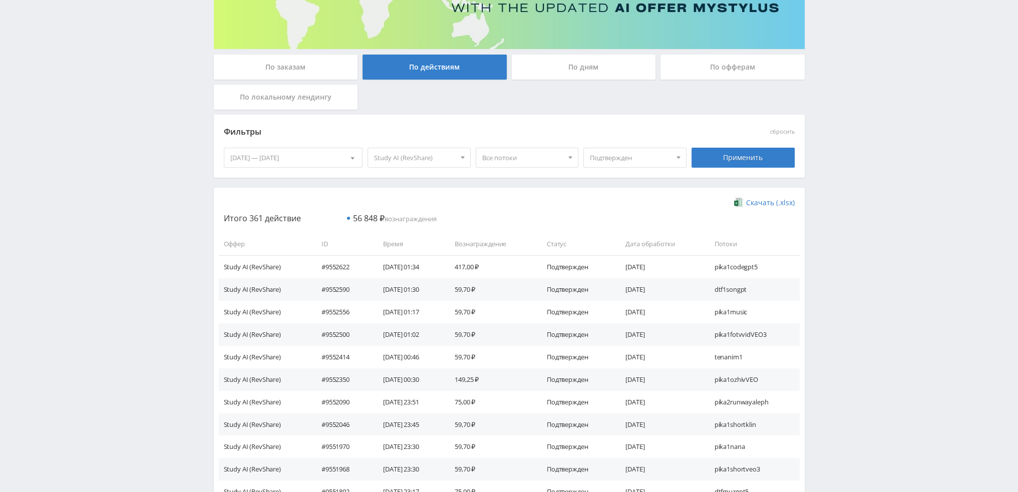
click at [355, 160] on span at bounding box center [353, 159] width 4 height 5
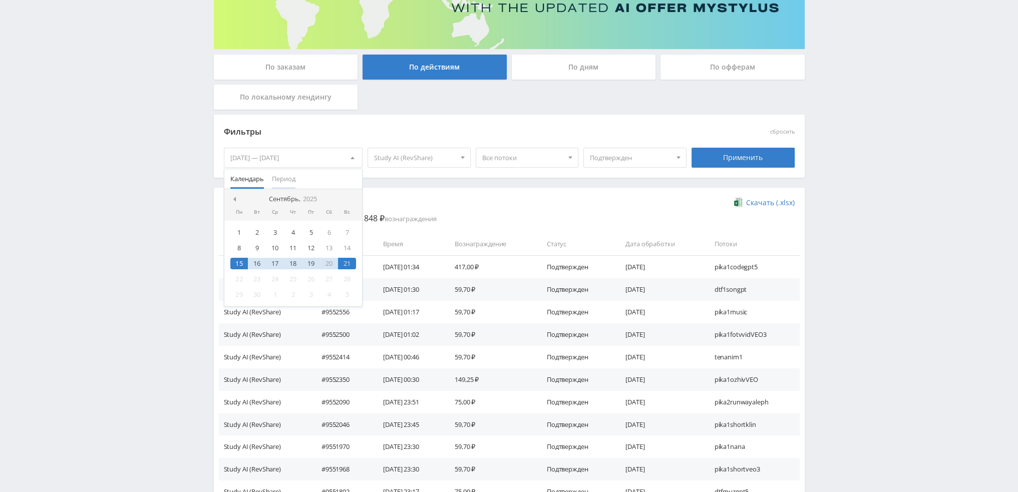
click at [282, 178] on span "Период" at bounding box center [284, 179] width 24 height 20
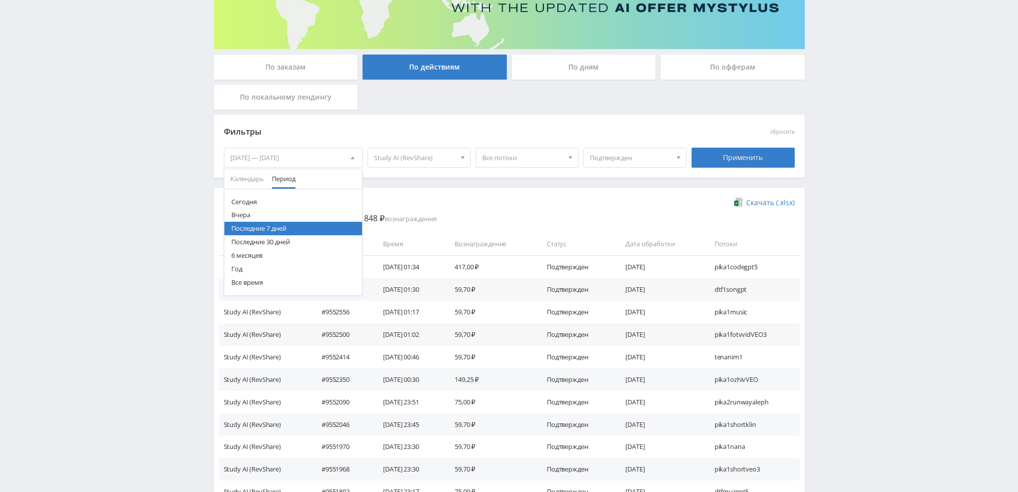
click at [257, 256] on button "6 месяцев" at bounding box center [293, 256] width 138 height 14
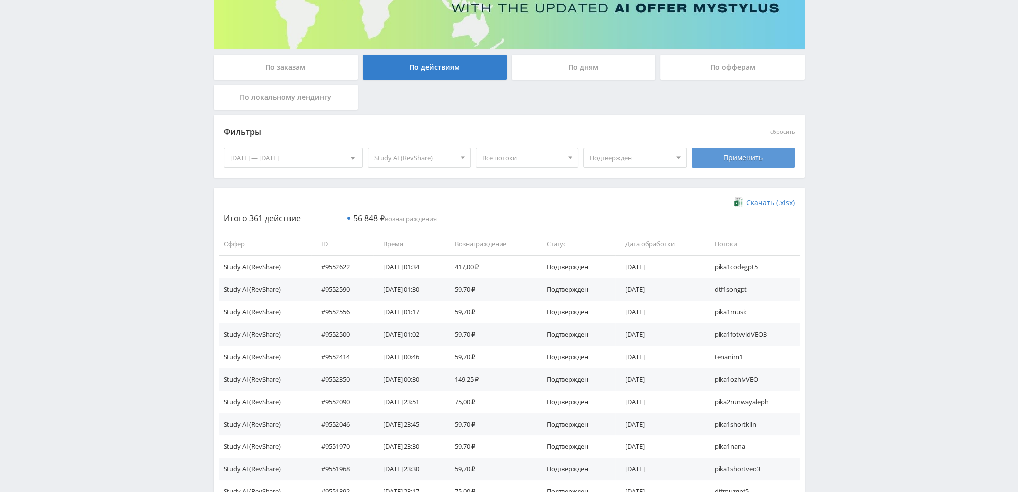
click at [725, 156] on div "Применить" at bounding box center [743, 158] width 103 height 20
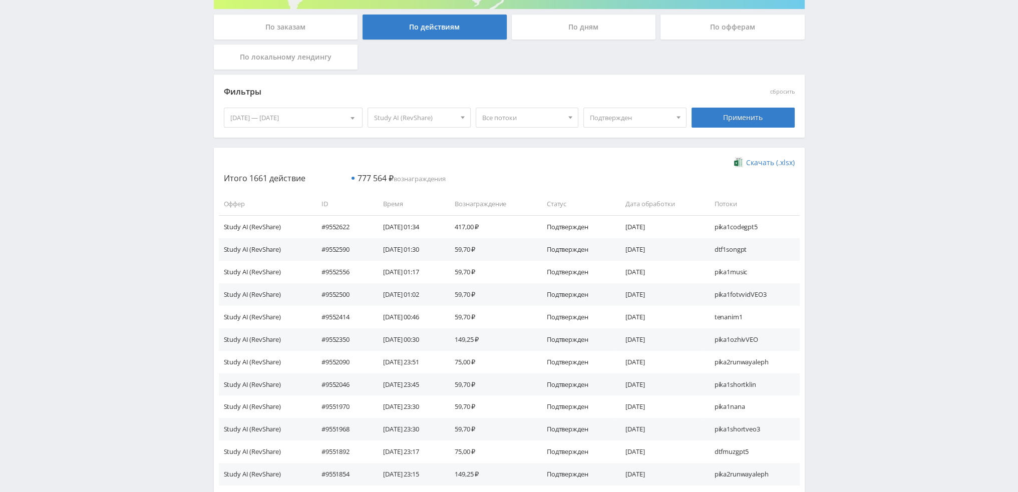
scroll to position [200, 0]
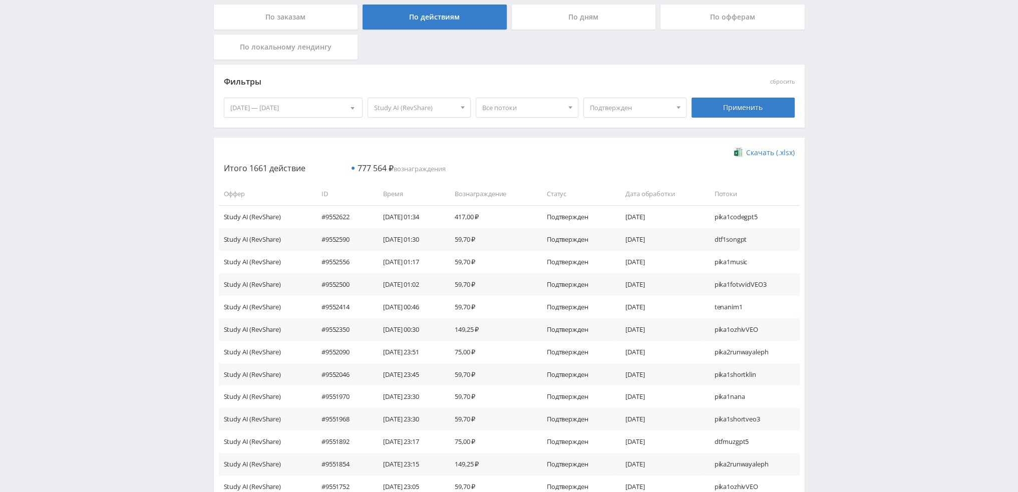
click at [762, 152] on span "Скачать (.xlsx)" at bounding box center [770, 153] width 49 height 8
